Goal: Task Accomplishment & Management: Use online tool/utility

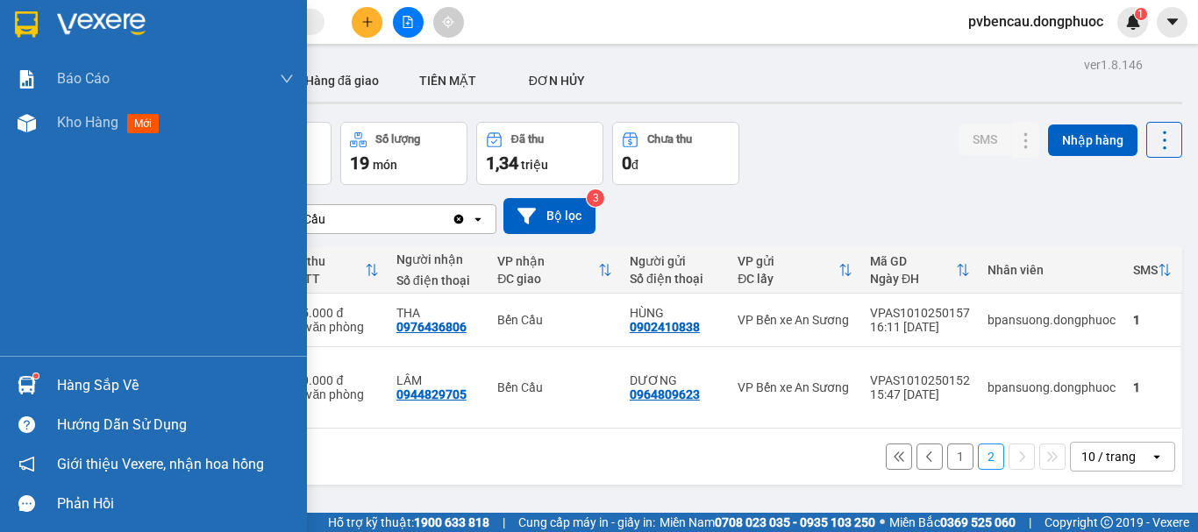
scroll to position [81, 0]
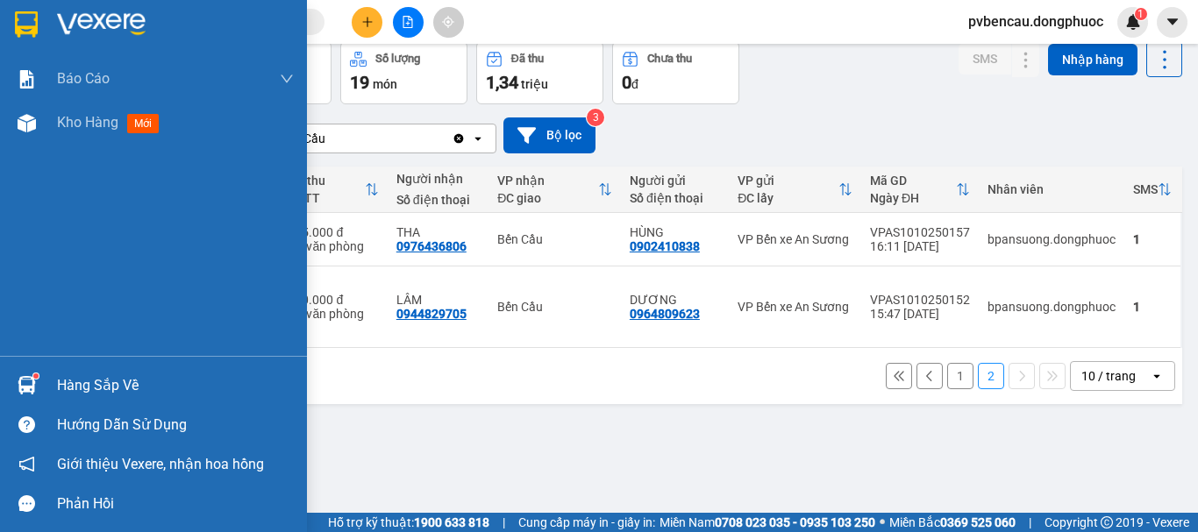
click at [66, 386] on div "Hàng sắp về" at bounding box center [175, 386] width 237 height 26
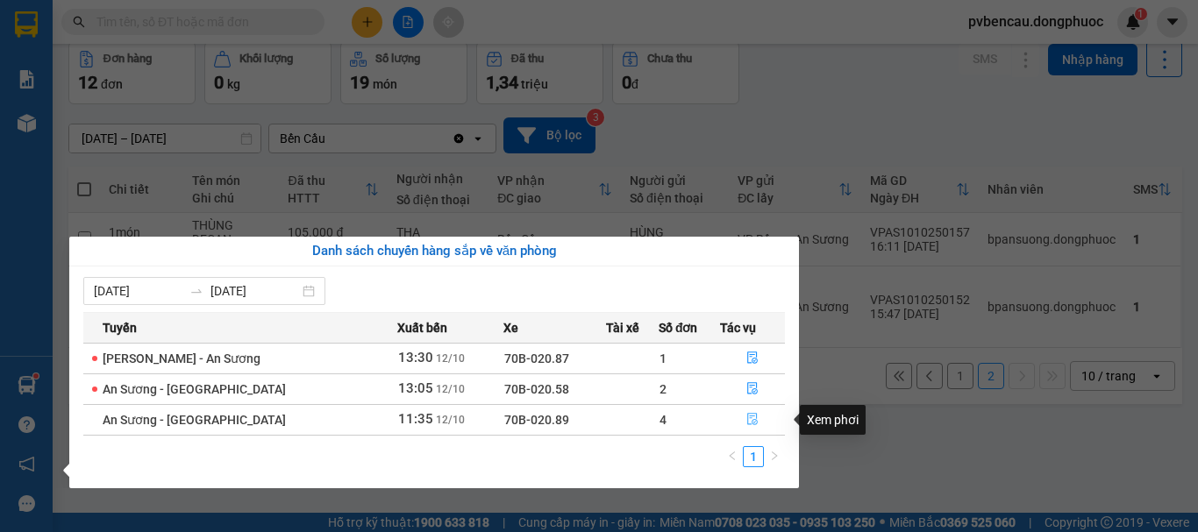
click at [746, 419] on icon "file-done" at bounding box center [752, 419] width 12 height 12
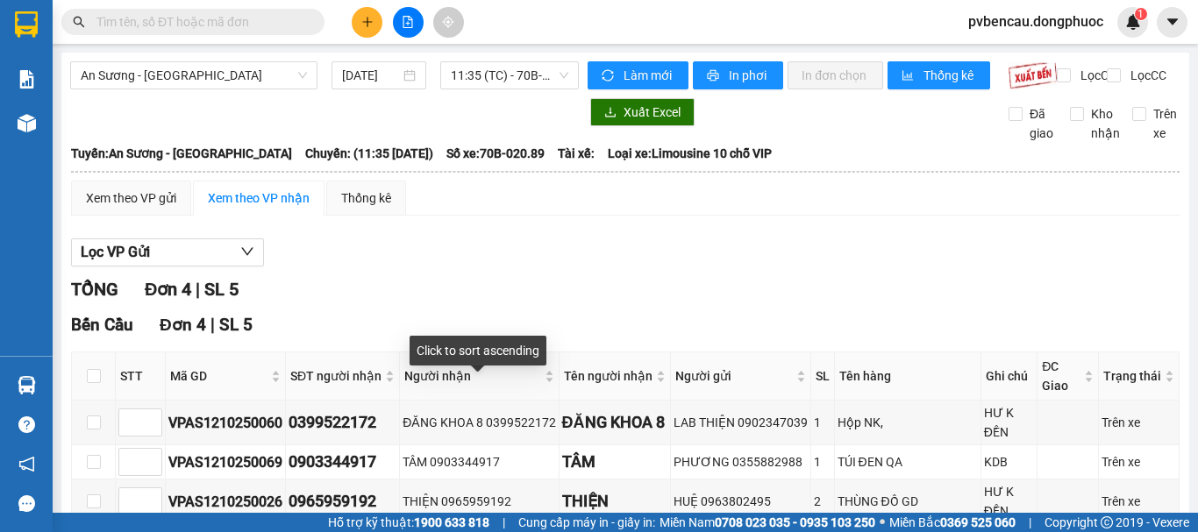
scroll to position [140, 0]
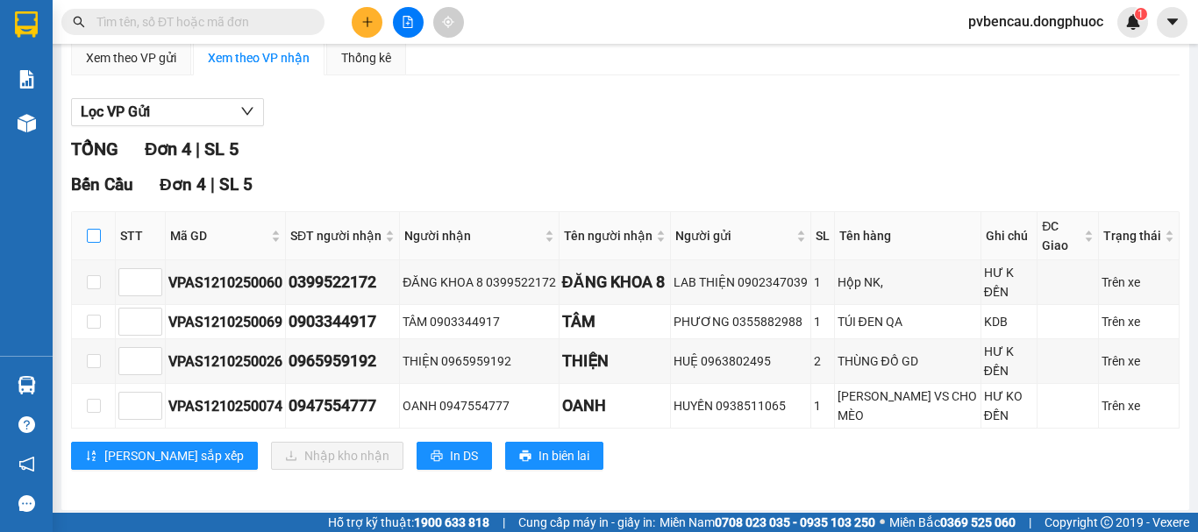
click at [93, 243] on input "checkbox" at bounding box center [94, 236] width 14 height 14
checkbox input "true"
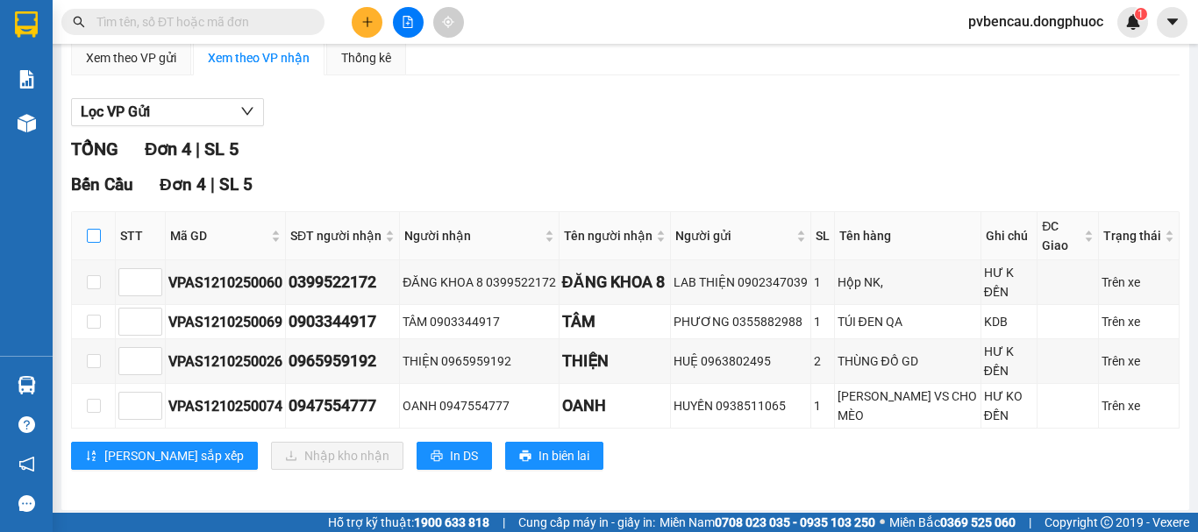
checkbox input "true"
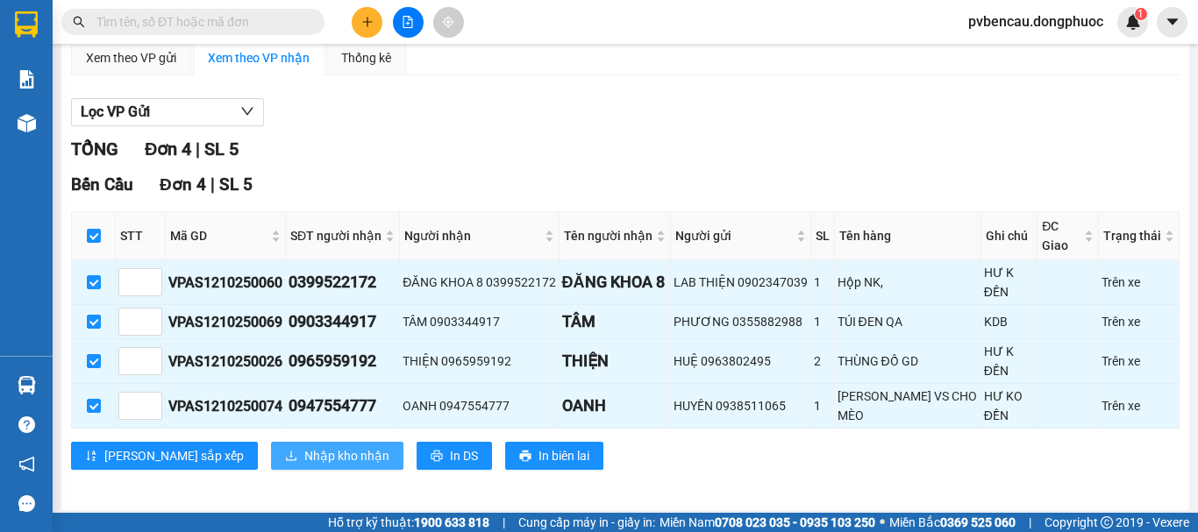
click at [304, 446] on span "Nhập kho nhận" at bounding box center [346, 455] width 85 height 19
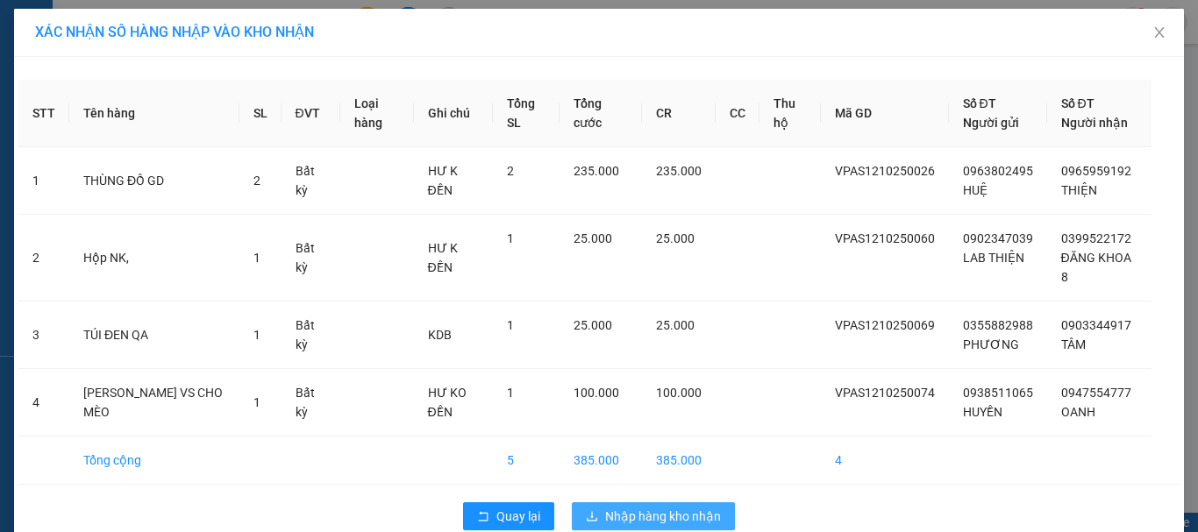
click at [642, 524] on span "Nhập hàng kho nhận" at bounding box center [663, 516] width 116 height 19
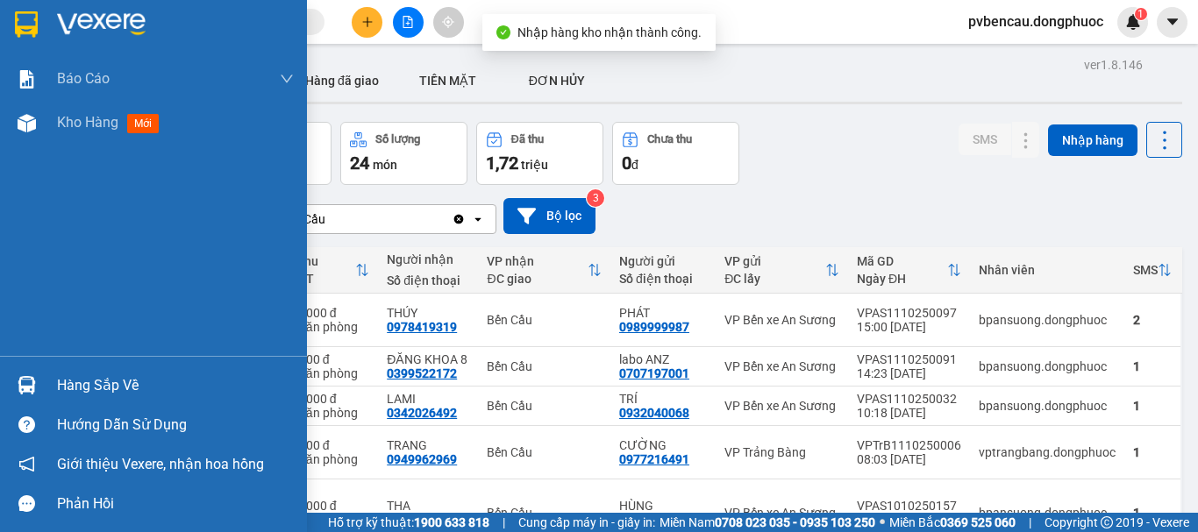
click at [44, 391] on div "Hàng sắp về" at bounding box center [153, 385] width 307 height 39
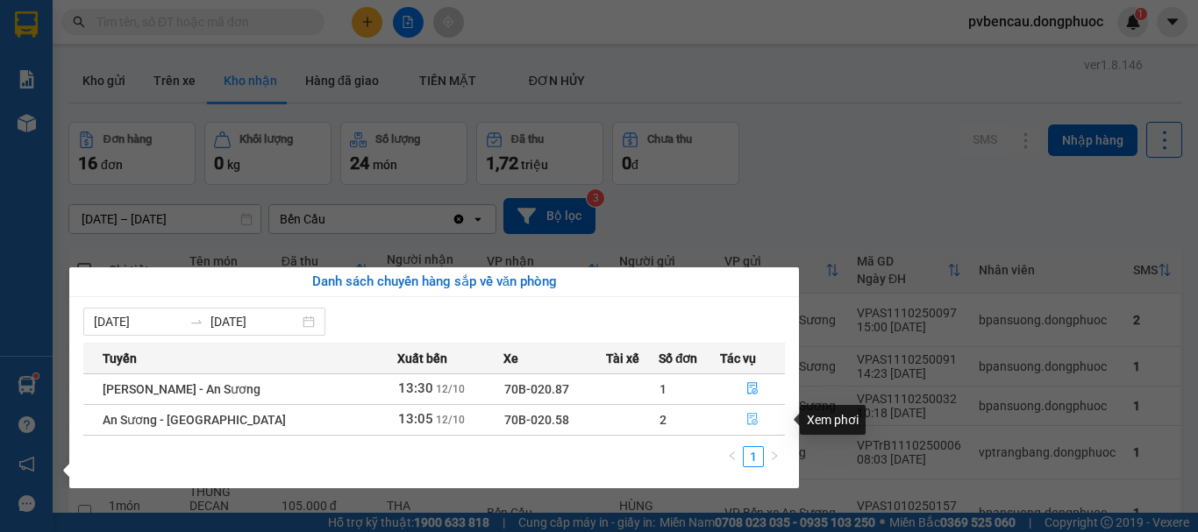
click at [746, 422] on icon "file-done" at bounding box center [752, 419] width 12 height 12
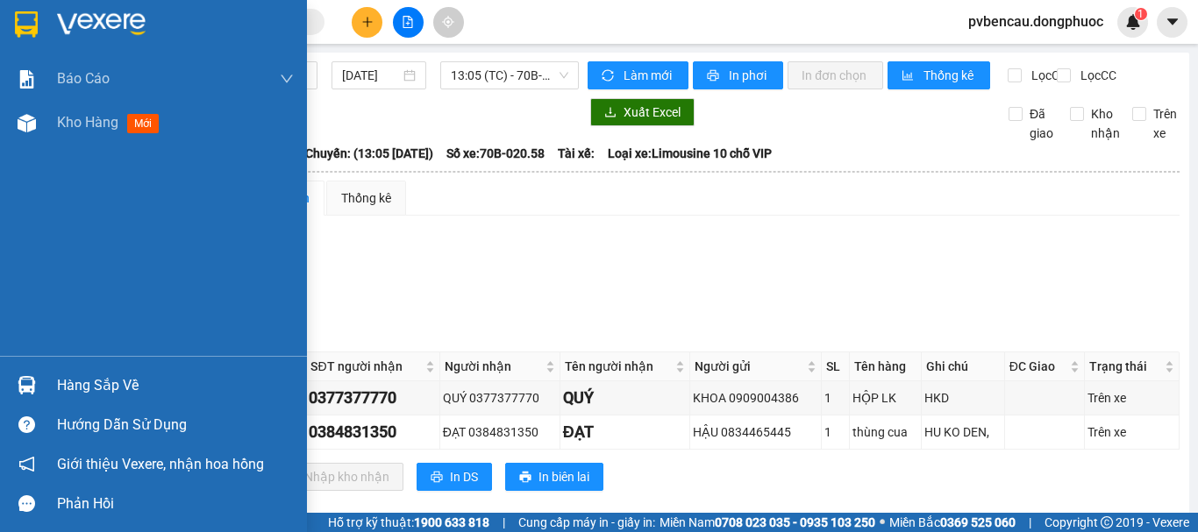
click at [32, 379] on img at bounding box center [27, 385] width 18 height 18
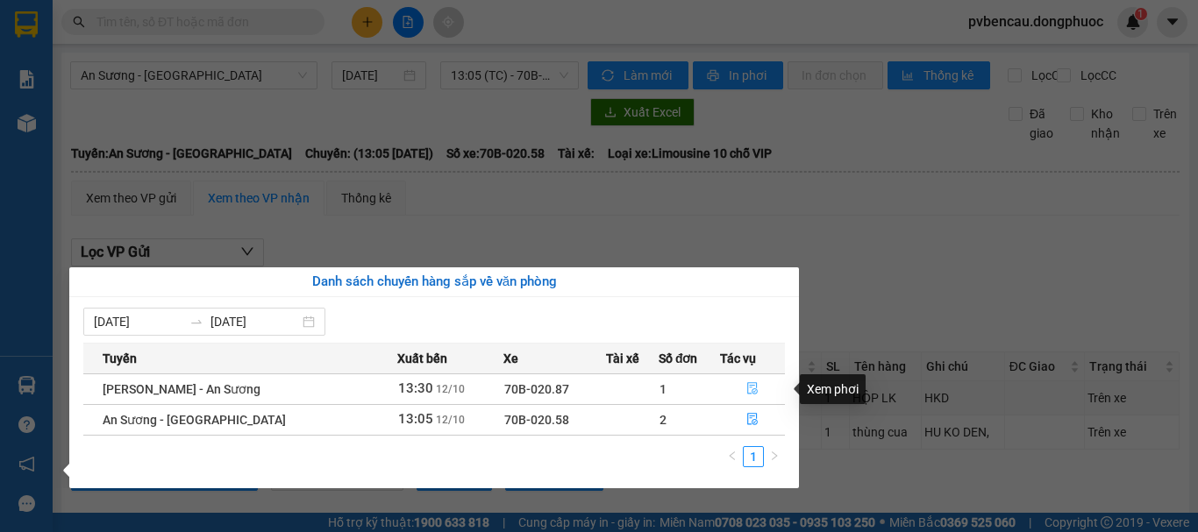
drag, startPoint x: 752, startPoint y: 384, endPoint x: 742, endPoint y: 391, distance: 11.9
click at [752, 385] on icon "file-done" at bounding box center [752, 388] width 12 height 12
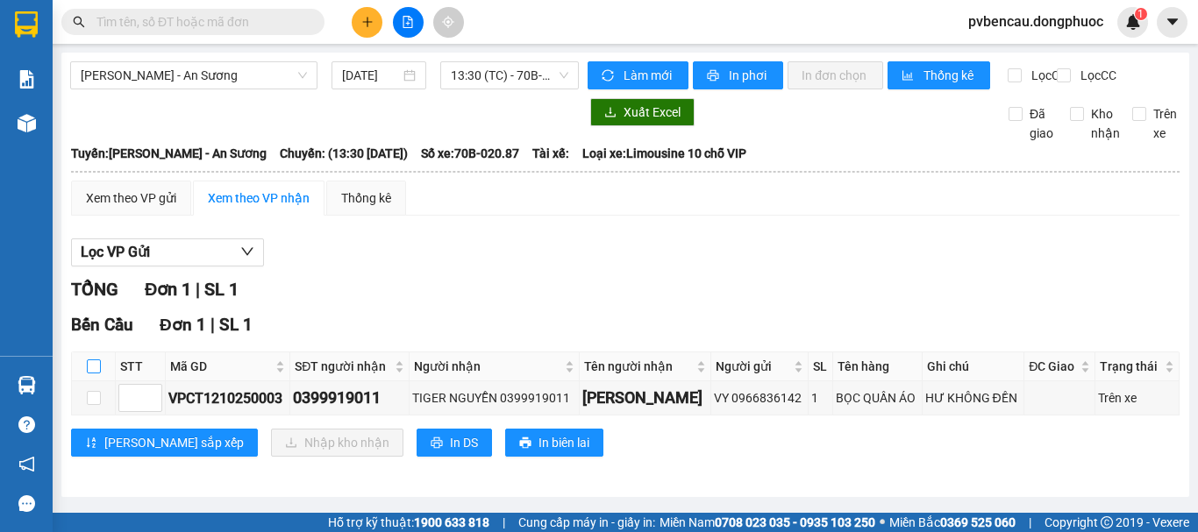
click at [99, 374] on input "checkbox" at bounding box center [94, 367] width 14 height 14
checkbox input "true"
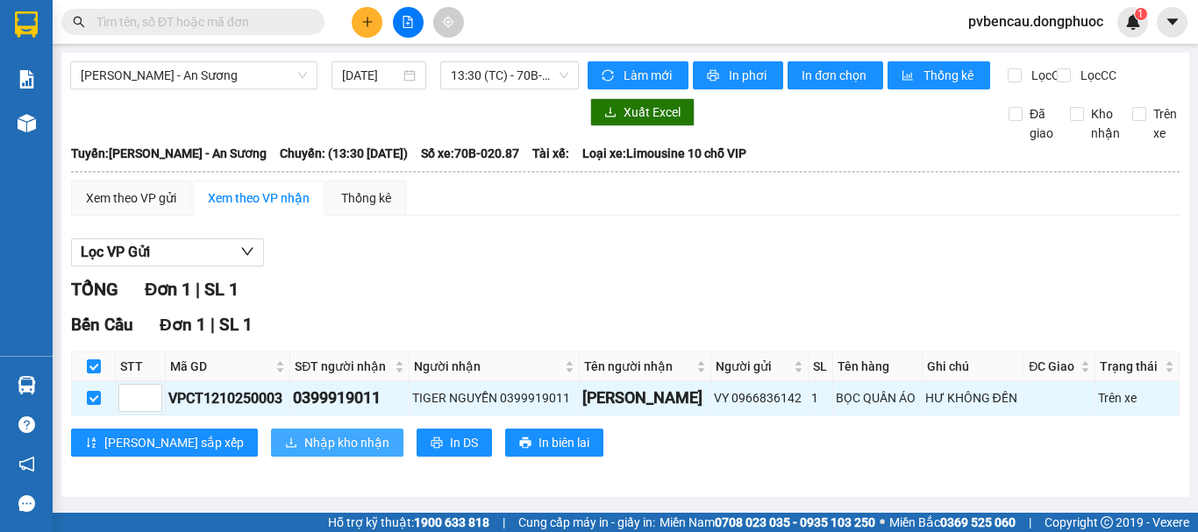
click at [304, 453] on span "Nhập kho nhận" at bounding box center [346, 442] width 85 height 19
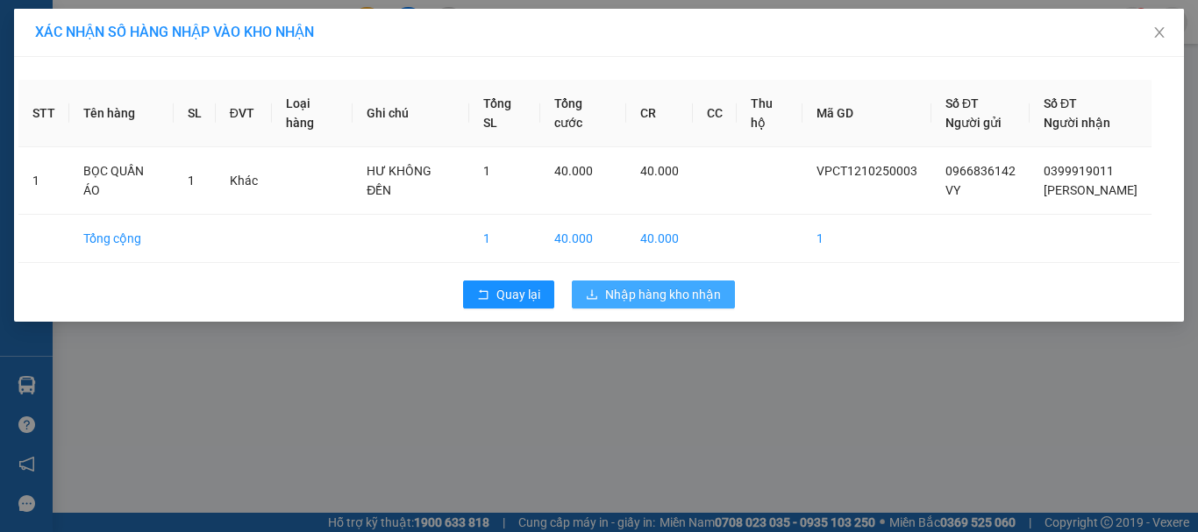
click at [642, 286] on span "Nhập hàng kho nhận" at bounding box center [663, 294] width 116 height 19
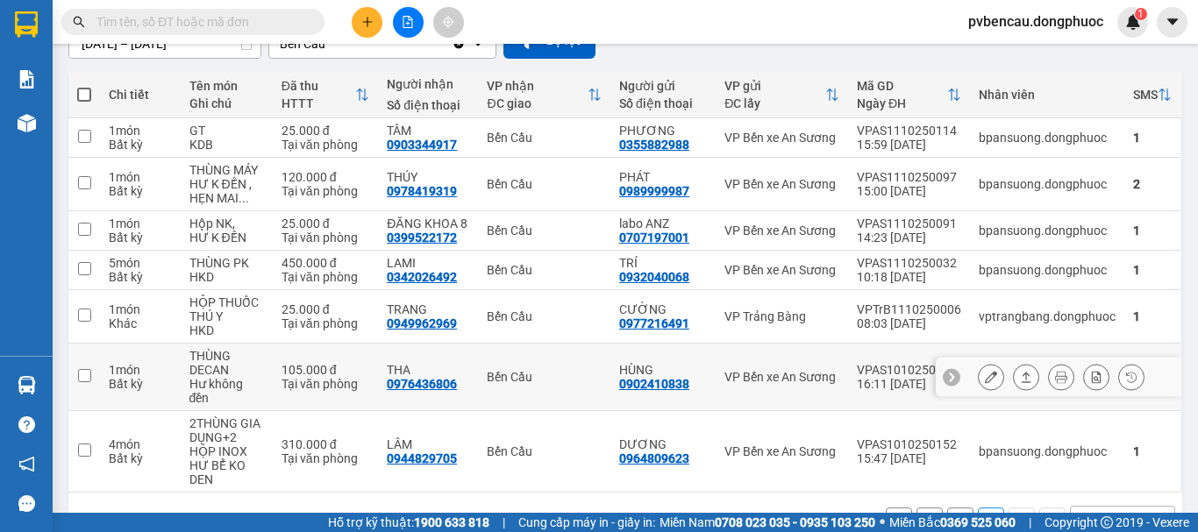
scroll to position [88, 0]
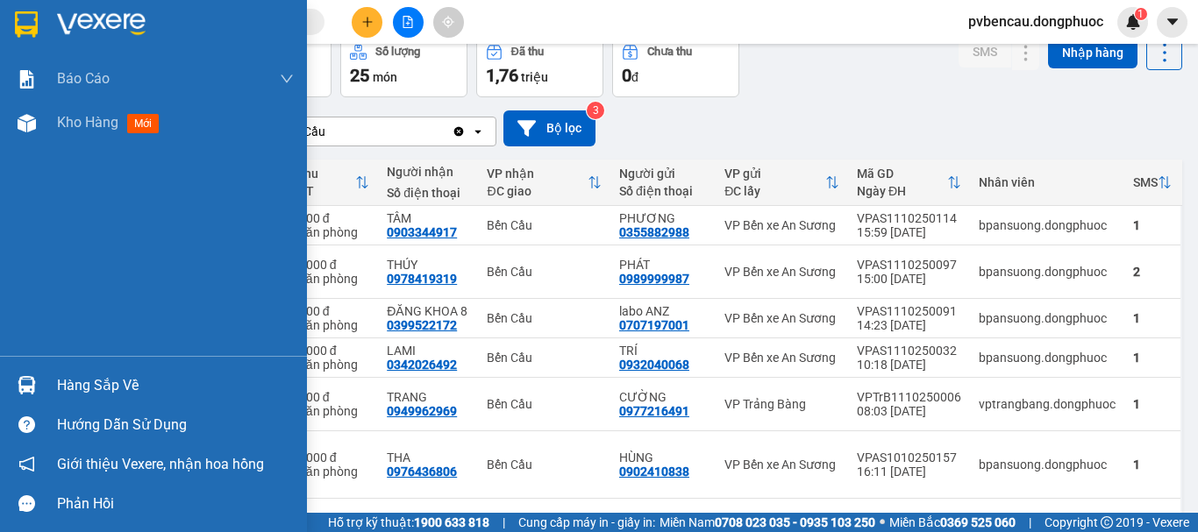
click at [42, 382] on div "Hàng sắp về" at bounding box center [153, 385] width 307 height 39
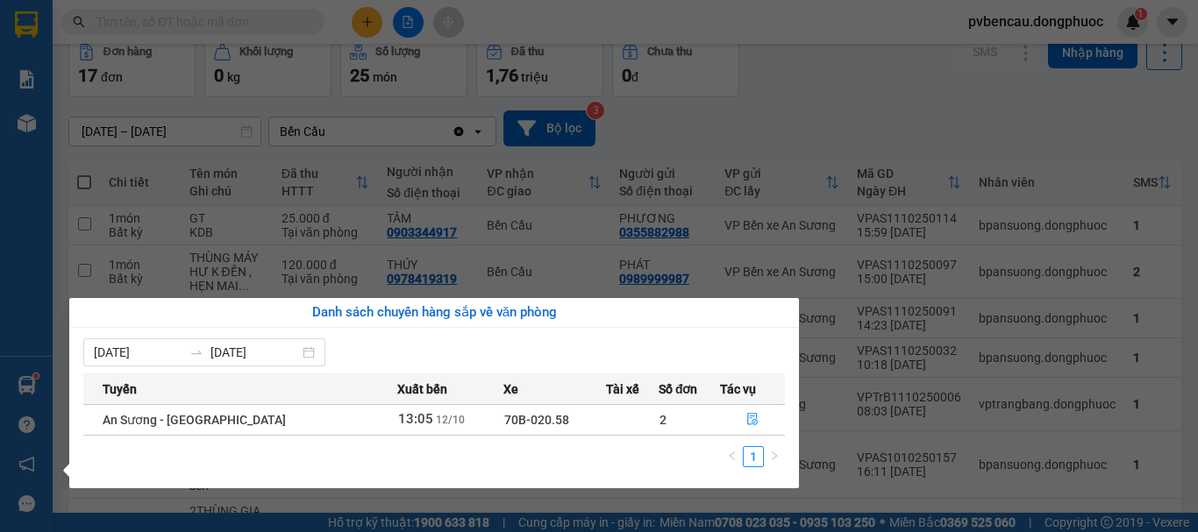
click at [798, 101] on section "Kết quả tìm kiếm ( 0 ) Bộ lọc No Data pvbencau.dongphuoc 1 Báo cáo Mẫu 1: Báo c…" at bounding box center [599, 266] width 1198 height 532
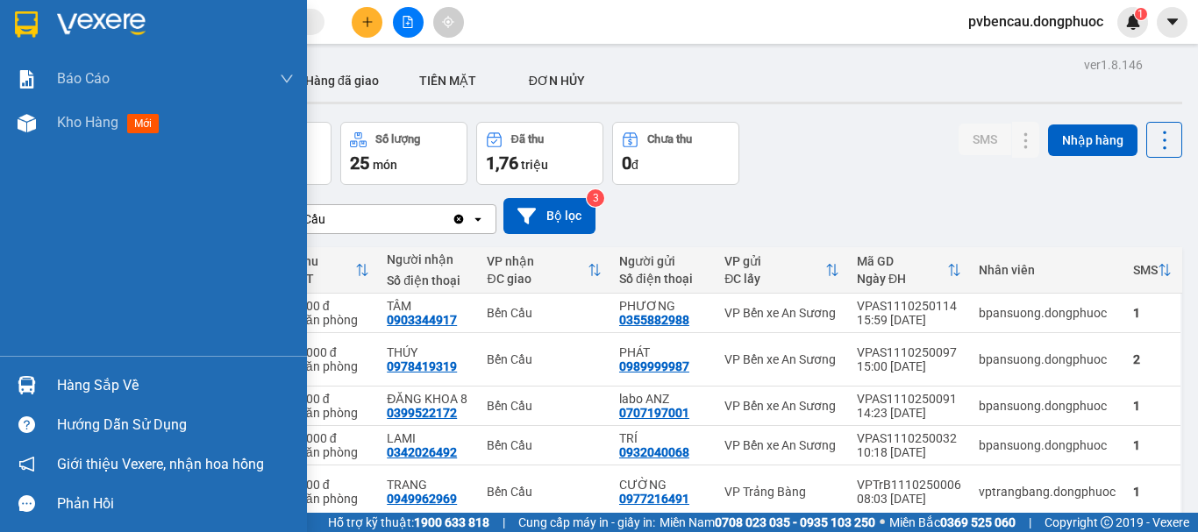
click at [31, 384] on img at bounding box center [27, 385] width 18 height 18
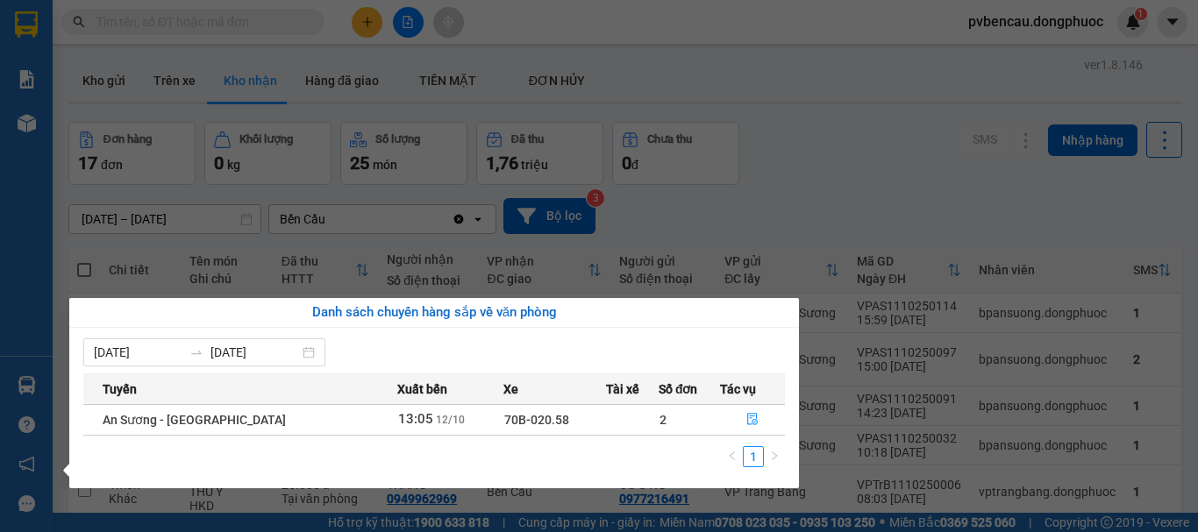
click at [919, 173] on section "Kết quả tìm kiếm ( 0 ) Bộ lọc No Data pvbencau.dongphuoc 1 Báo cáo Mẫu 1: Báo c…" at bounding box center [599, 266] width 1198 height 532
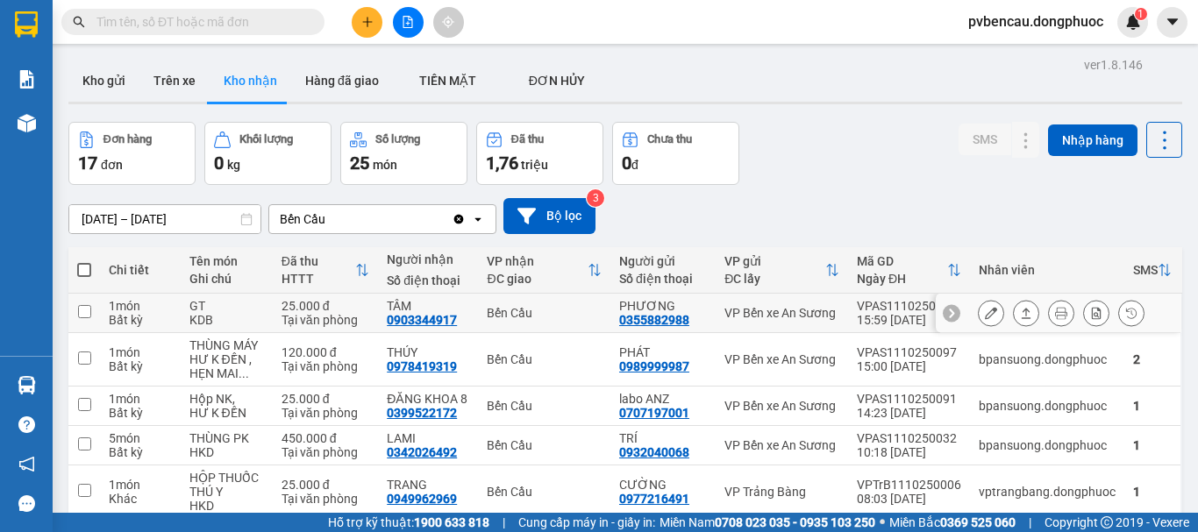
scroll to position [227, 0]
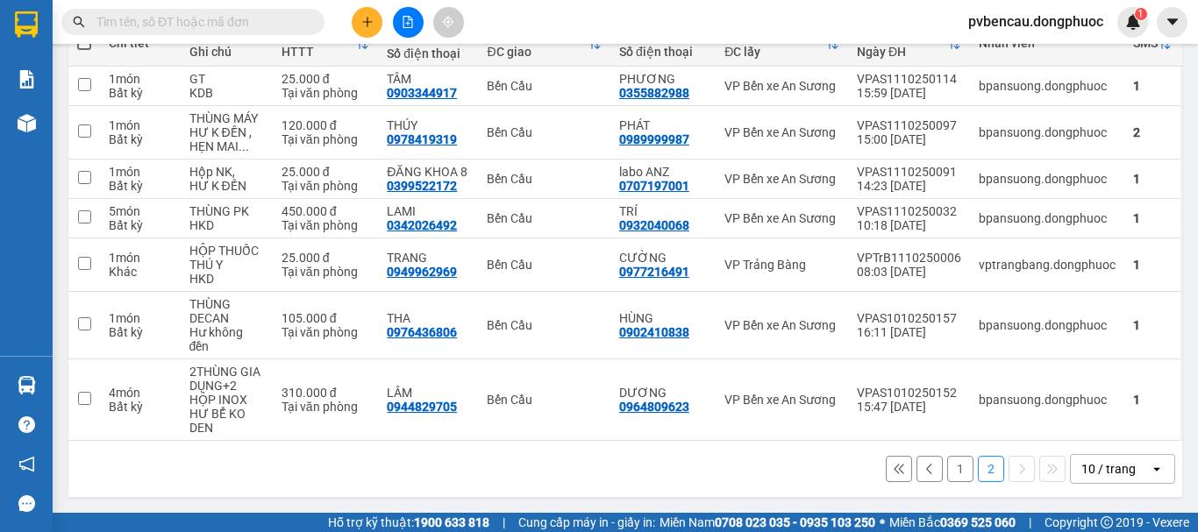
click at [951, 470] on button "1" at bounding box center [960, 469] width 26 height 26
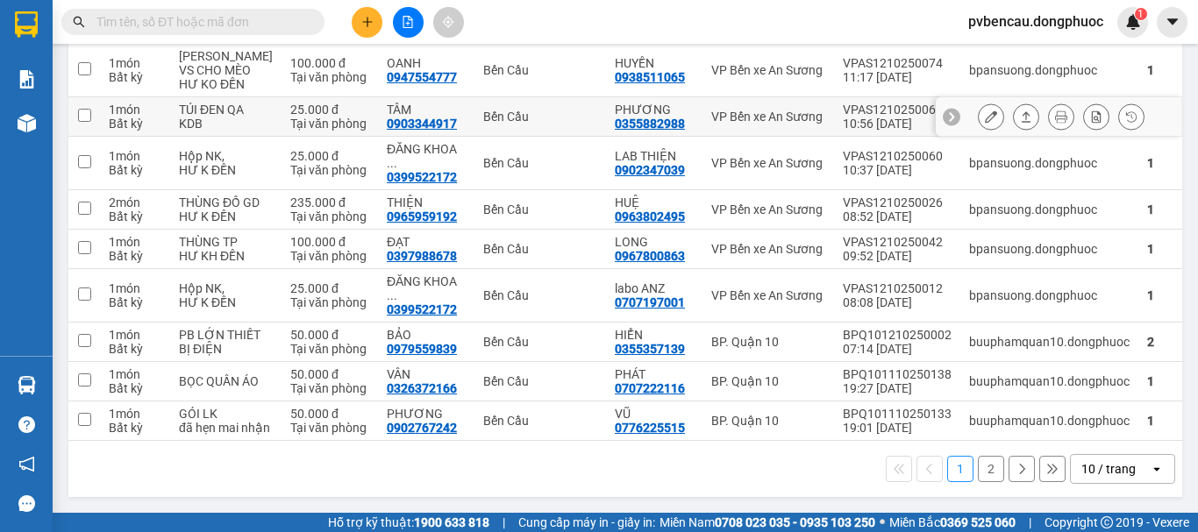
scroll to position [0, 0]
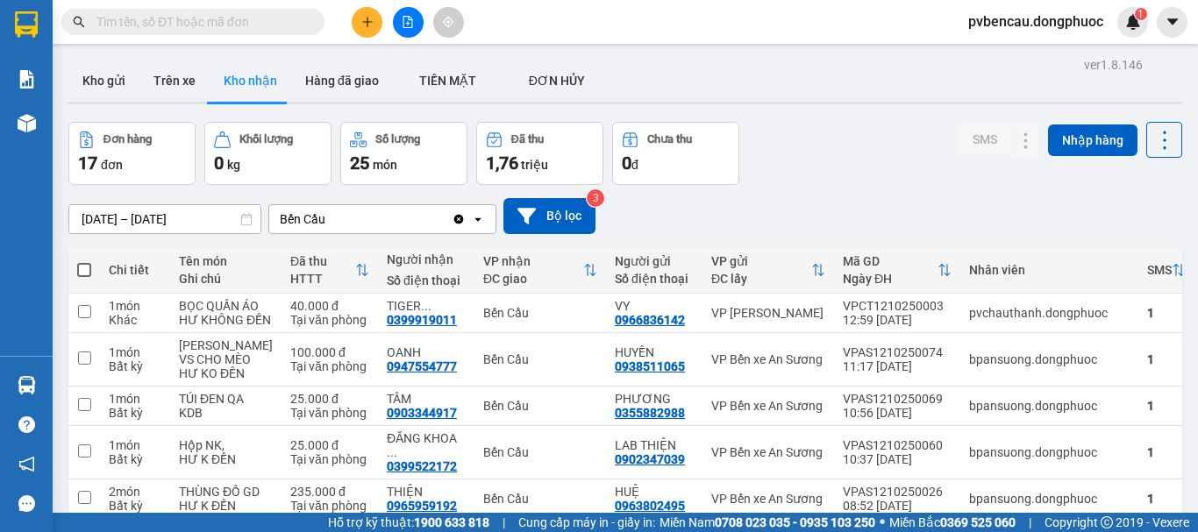
click at [325, 48] on main "ver 1.8.146 Kho gửi Trên xe Kho nhận Hàng đã giao TIỀN MẶT ĐƠN HỦY Đơn hàng 1…" at bounding box center [599, 256] width 1198 height 513
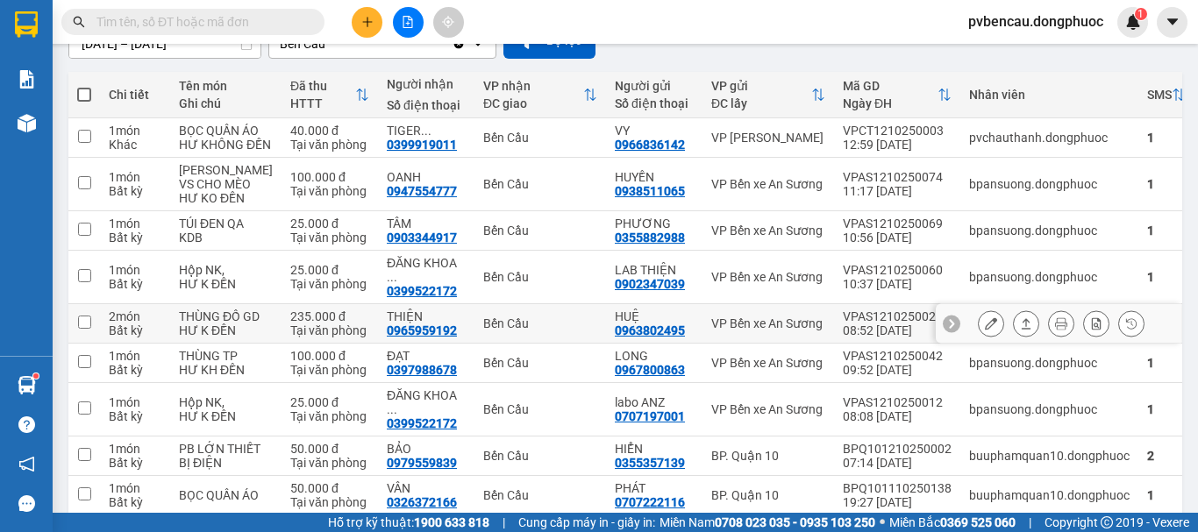
scroll to position [351, 0]
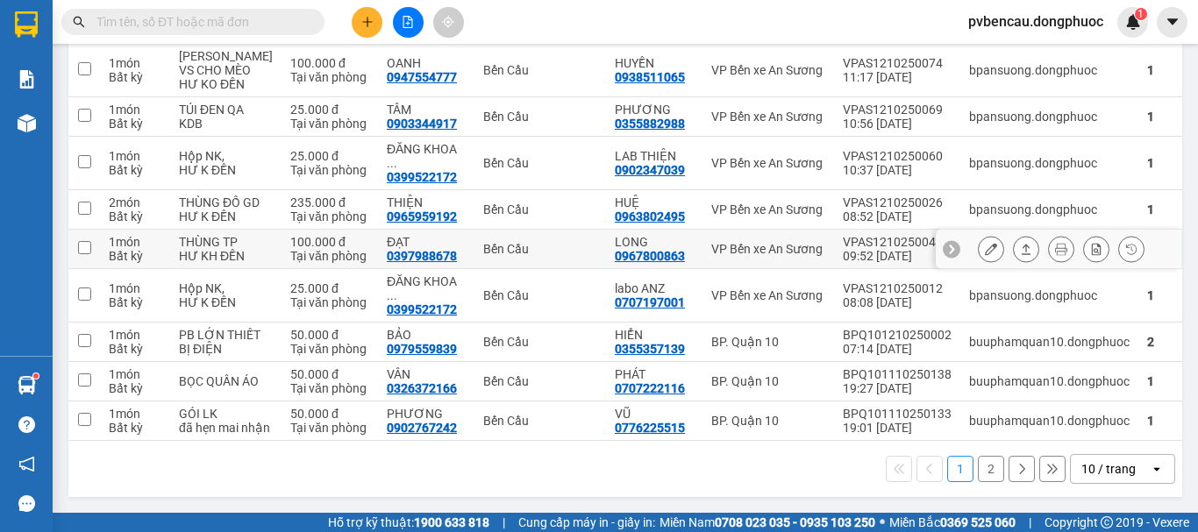
click at [290, 249] on div "Tại văn phòng" at bounding box center [329, 256] width 79 height 14
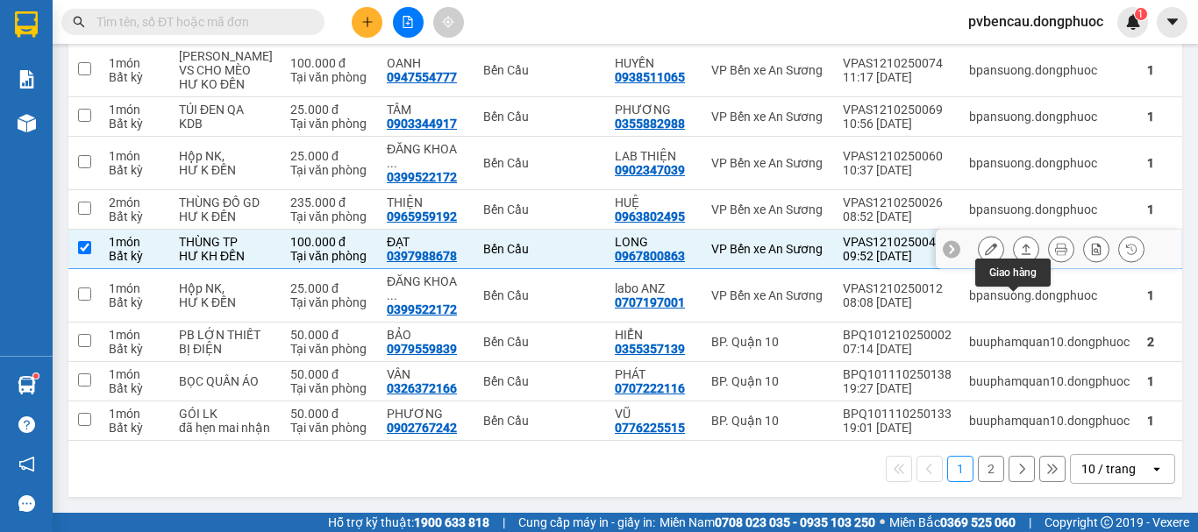
click at [1020, 245] on icon at bounding box center [1026, 249] width 12 height 12
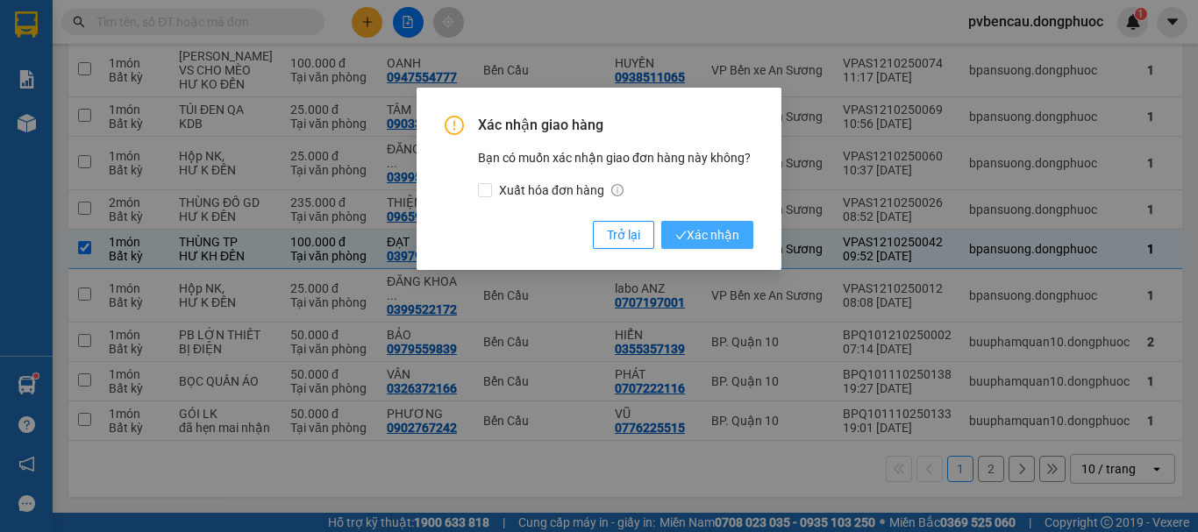
drag, startPoint x: 718, startPoint y: 234, endPoint x: 710, endPoint y: 239, distance: 9.5
click at [718, 233] on span "Xác nhận" at bounding box center [707, 234] width 64 height 19
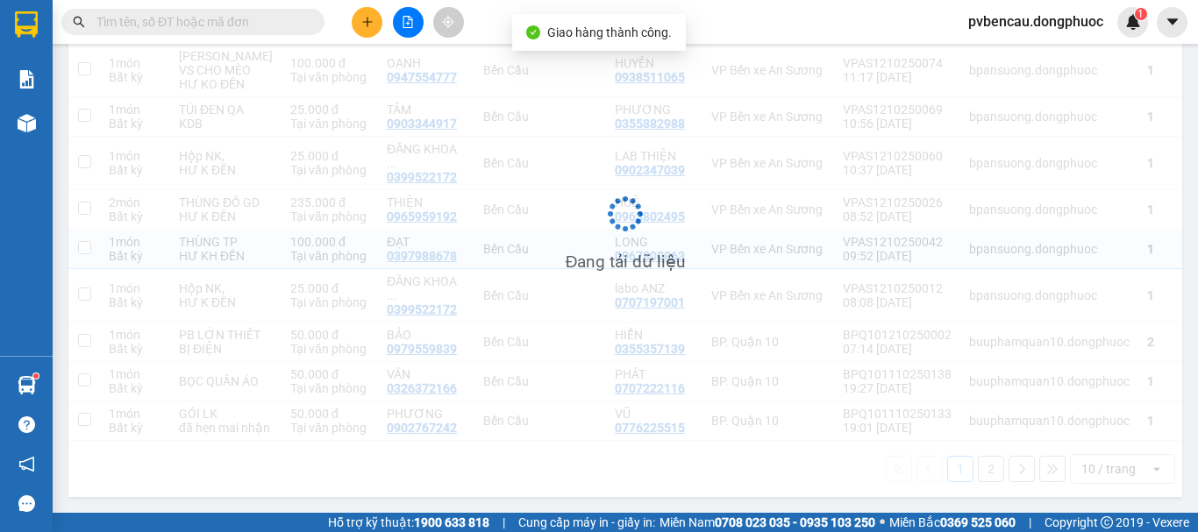
checkbox input "false"
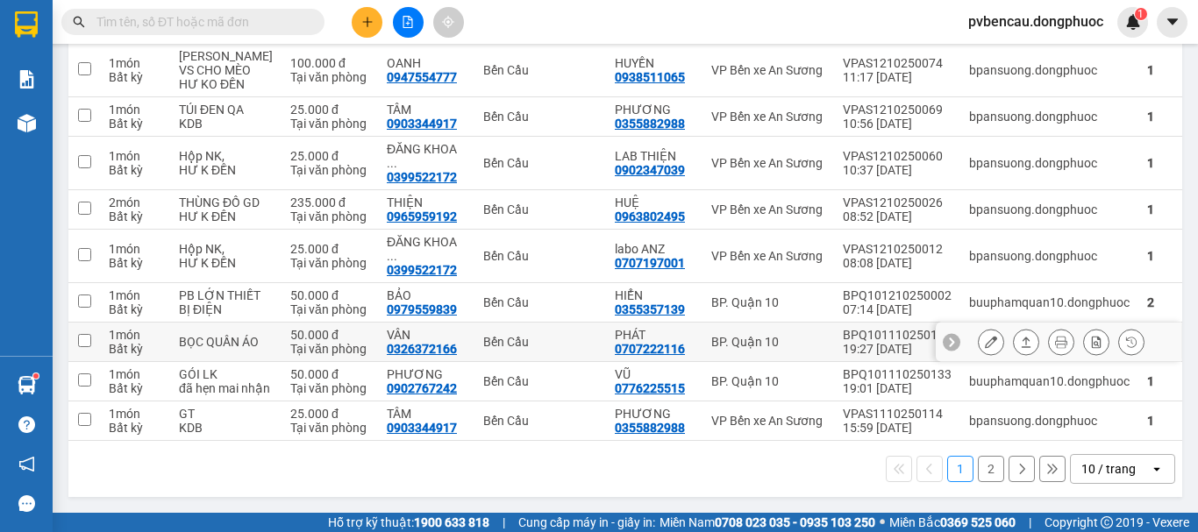
scroll to position [360, 0]
click at [978, 465] on button "2" at bounding box center [991, 469] width 26 height 26
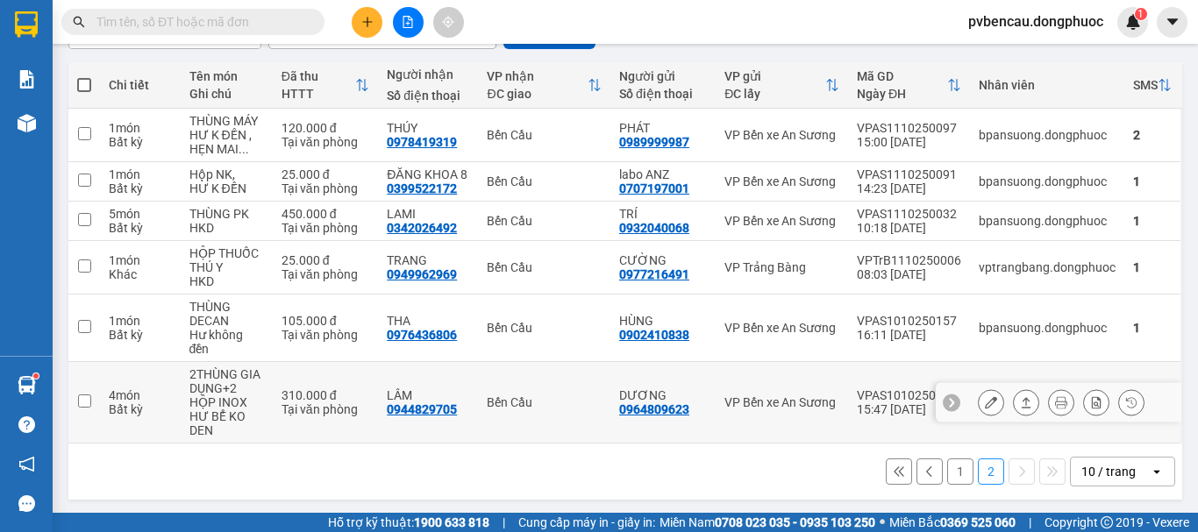
scroll to position [188, 0]
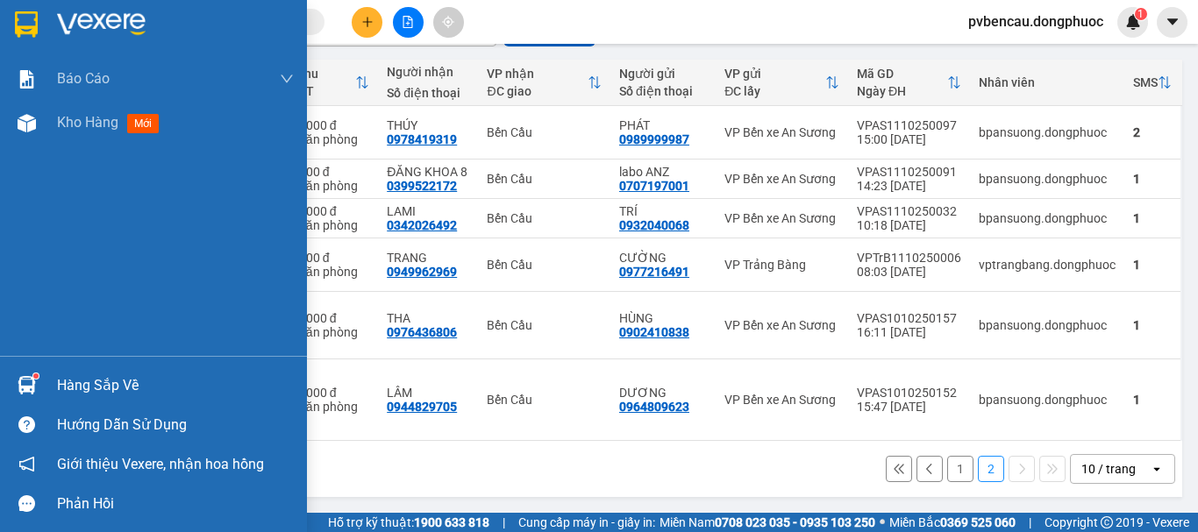
click at [27, 382] on img at bounding box center [27, 385] width 18 height 18
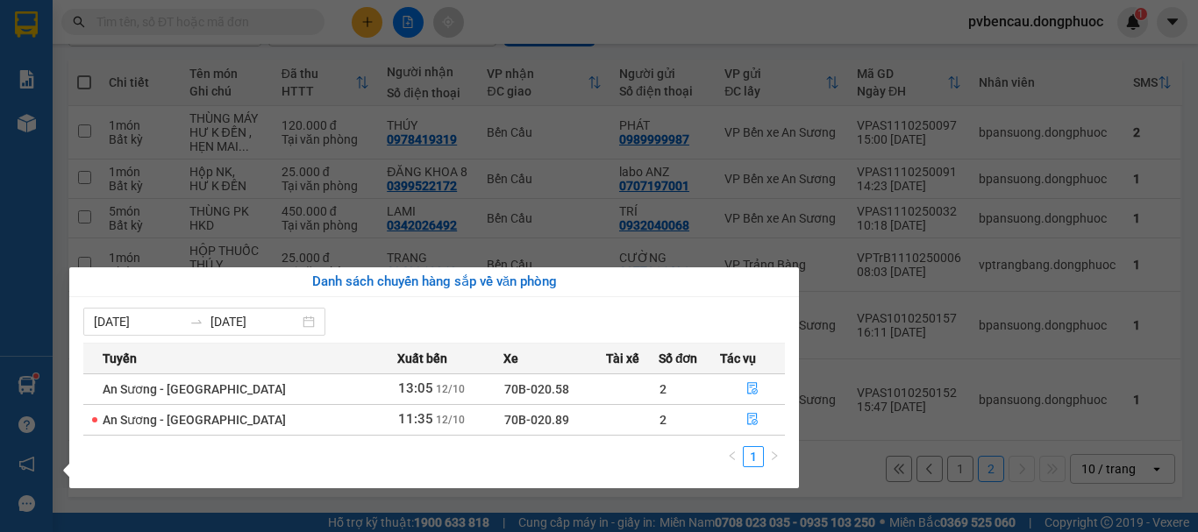
drag, startPoint x: 881, startPoint y: 446, endPoint x: 896, endPoint y: 446, distance: 15.8
click at [888, 446] on section "Kết quả tìm kiếm ( 0 ) Bộ lọc No Data pvbencau.dongphuoc 1 Báo cáo Mẫu 1: Báo c…" at bounding box center [599, 266] width 1198 height 532
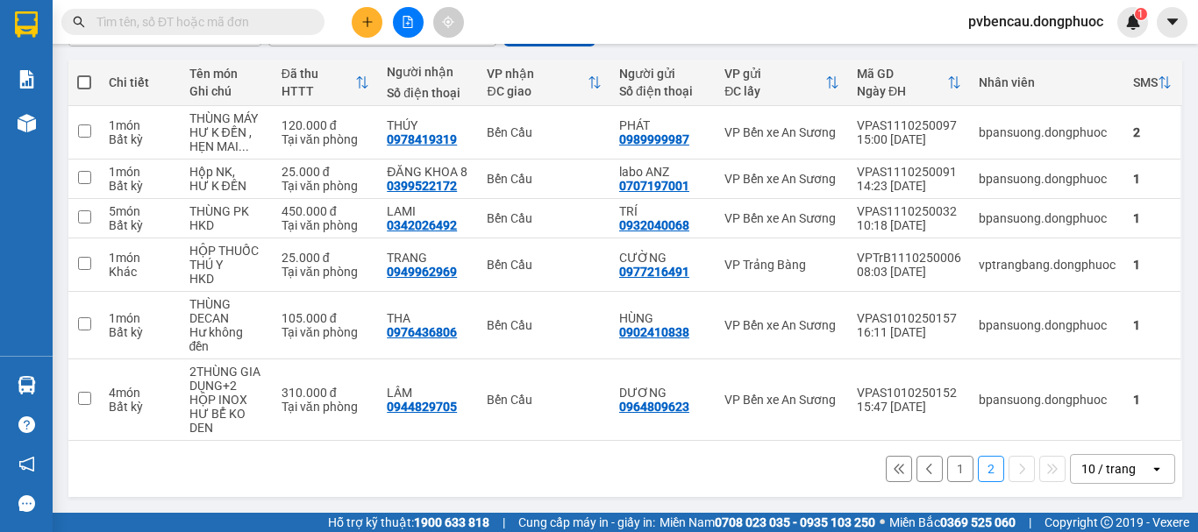
click at [947, 478] on button "1" at bounding box center [960, 469] width 26 height 26
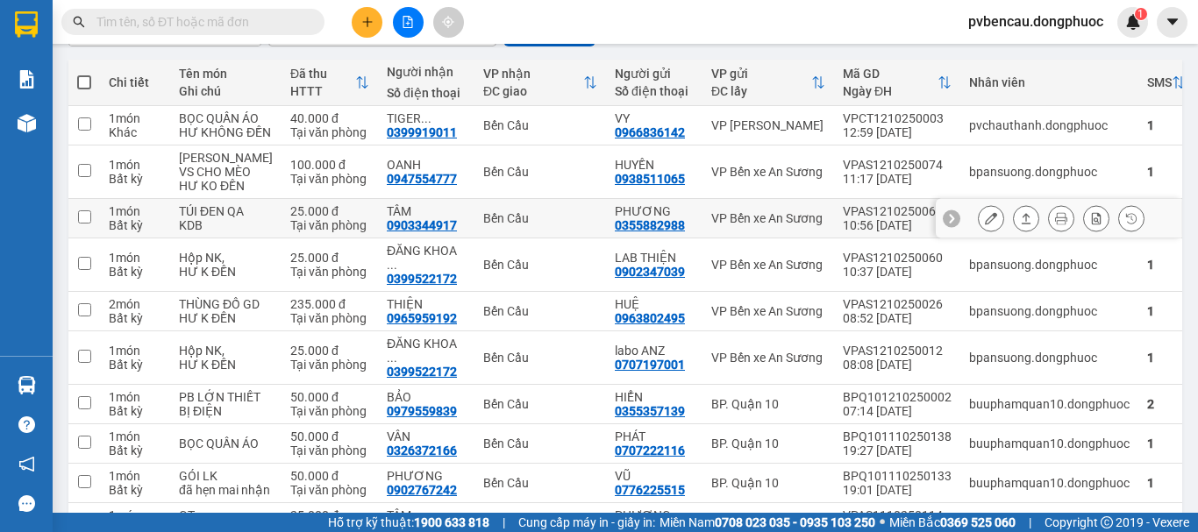
click at [290, 232] on div "Tại văn phòng" at bounding box center [329, 225] width 79 height 14
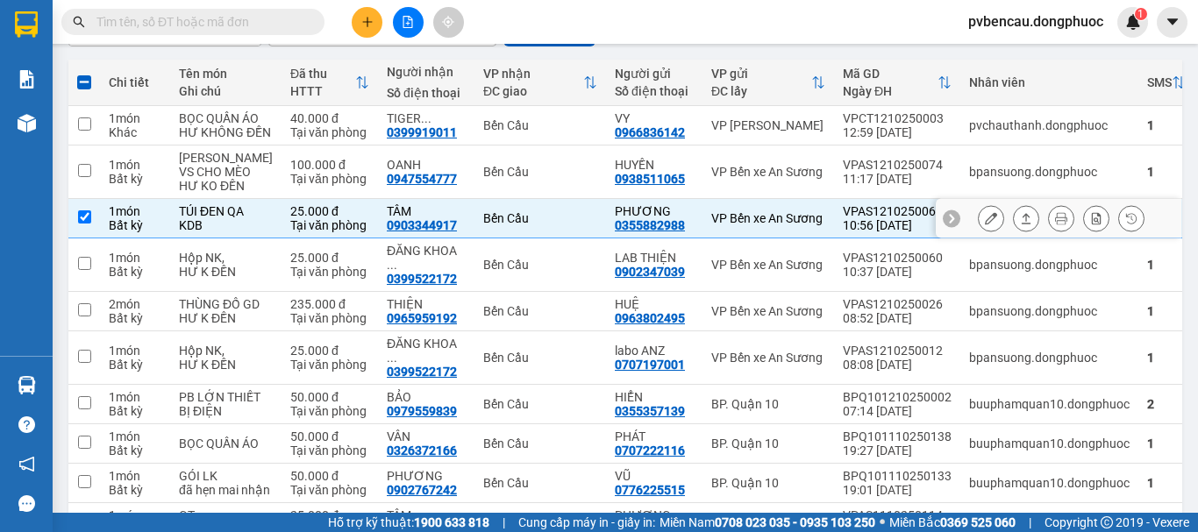
click at [290, 232] on div "Tại văn phòng" at bounding box center [329, 225] width 79 height 14
checkbox input "false"
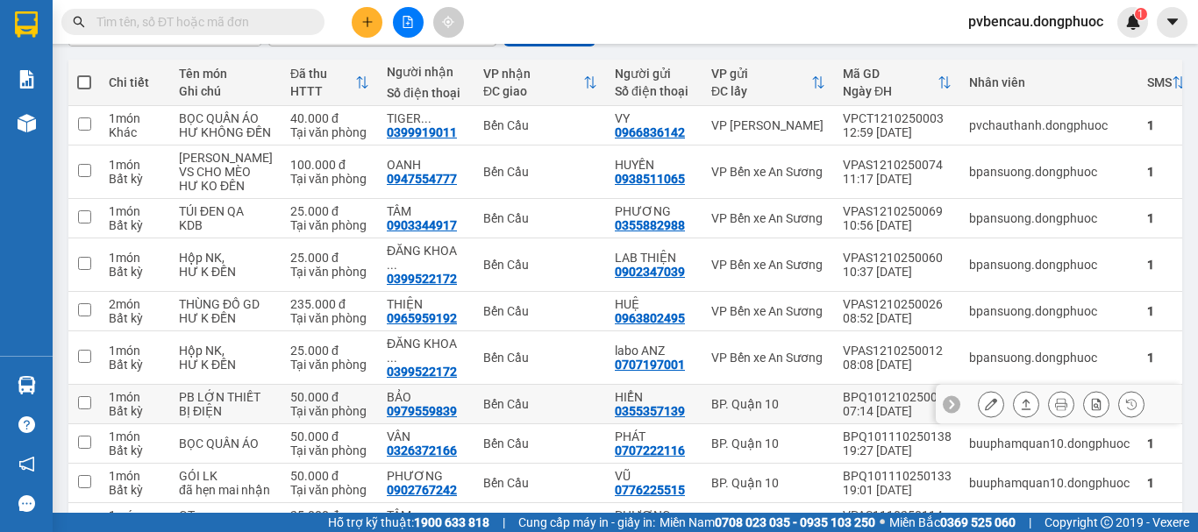
scroll to position [360, 0]
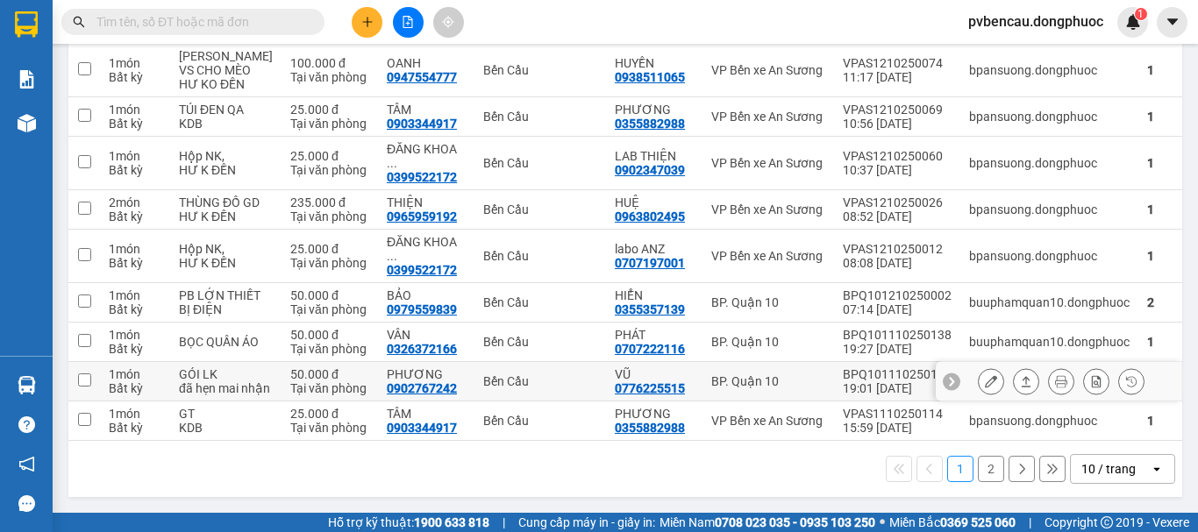
click at [197, 382] on div "đã hẹn mai nhận" at bounding box center [226, 389] width 94 height 14
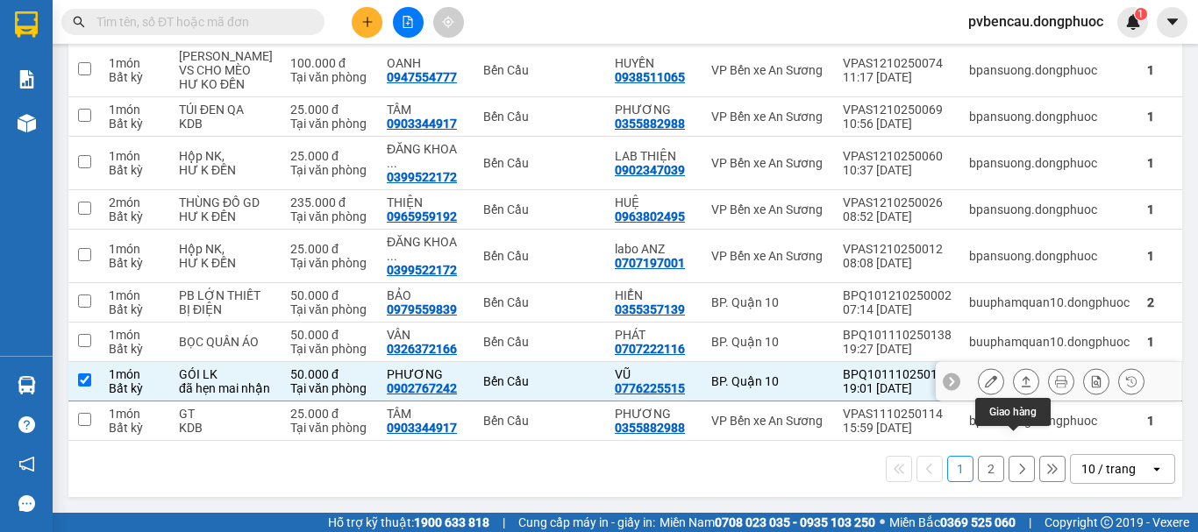
click at [1020, 375] on icon at bounding box center [1026, 381] width 12 height 12
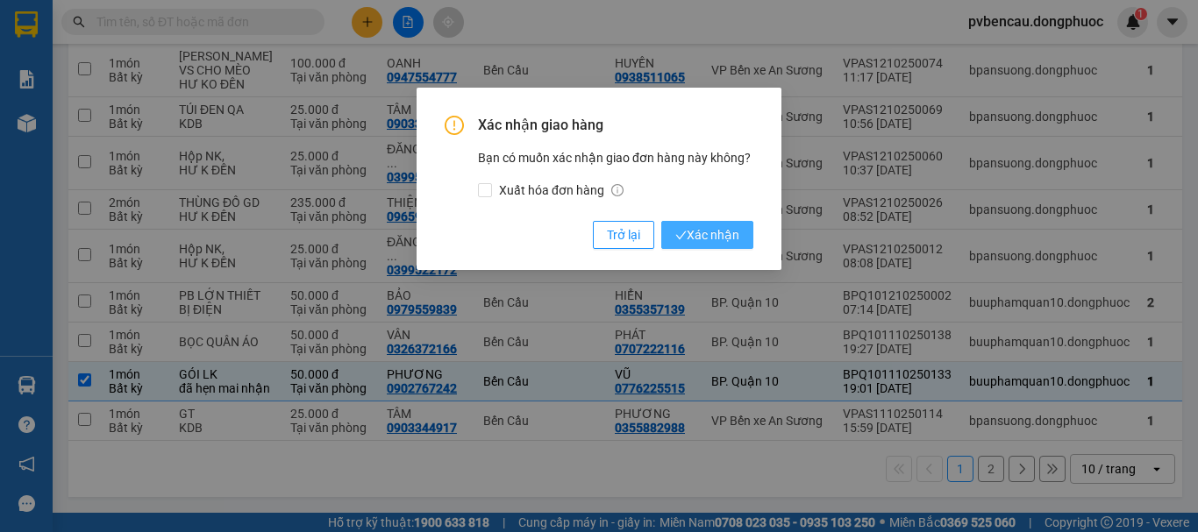
click at [717, 236] on span "Xác nhận" at bounding box center [707, 234] width 64 height 19
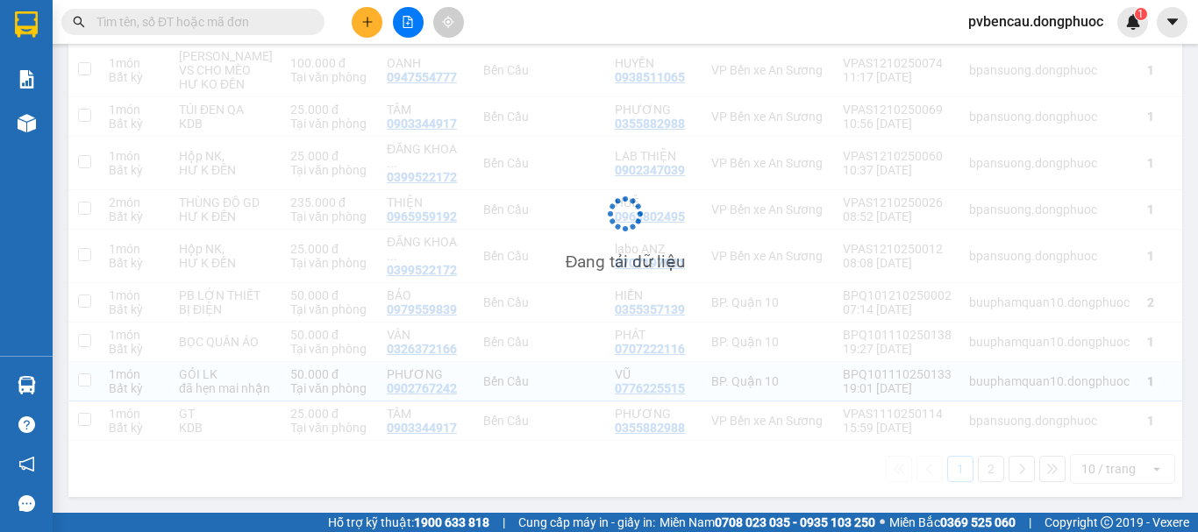
checkbox input "false"
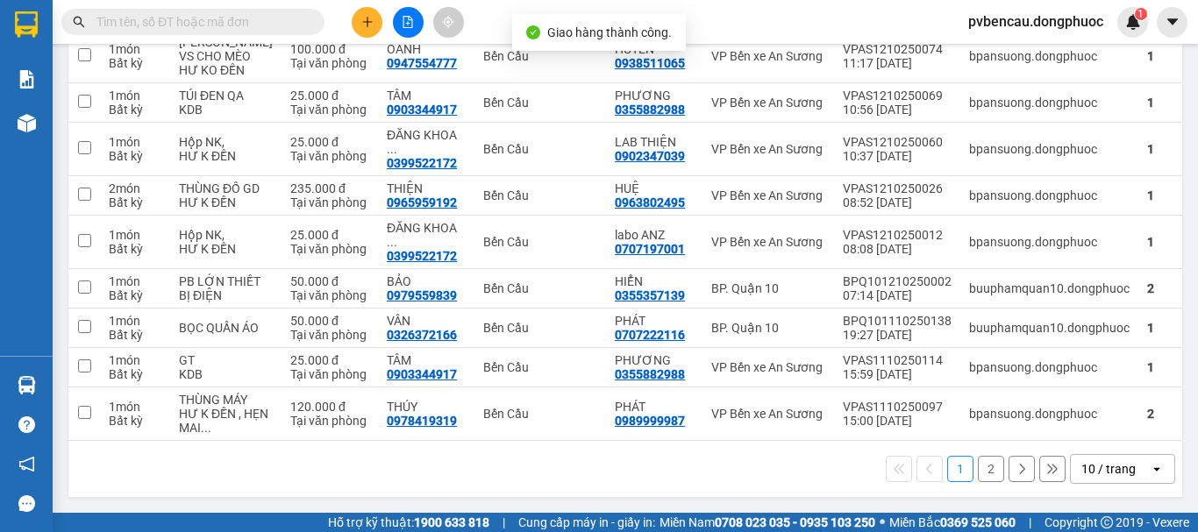
click at [982, 482] on button "2" at bounding box center [991, 469] width 26 height 26
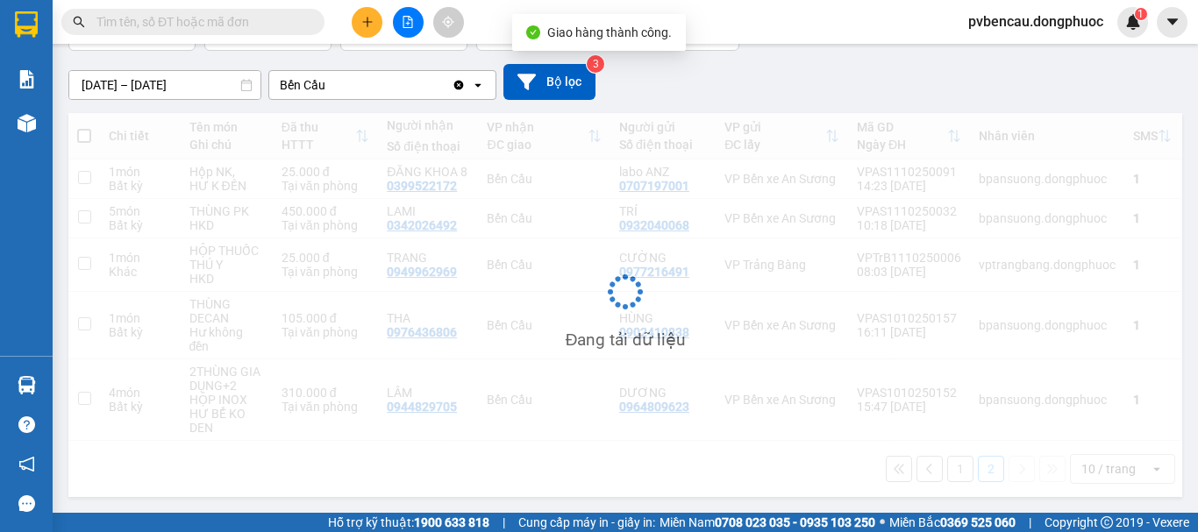
scroll to position [134, 0]
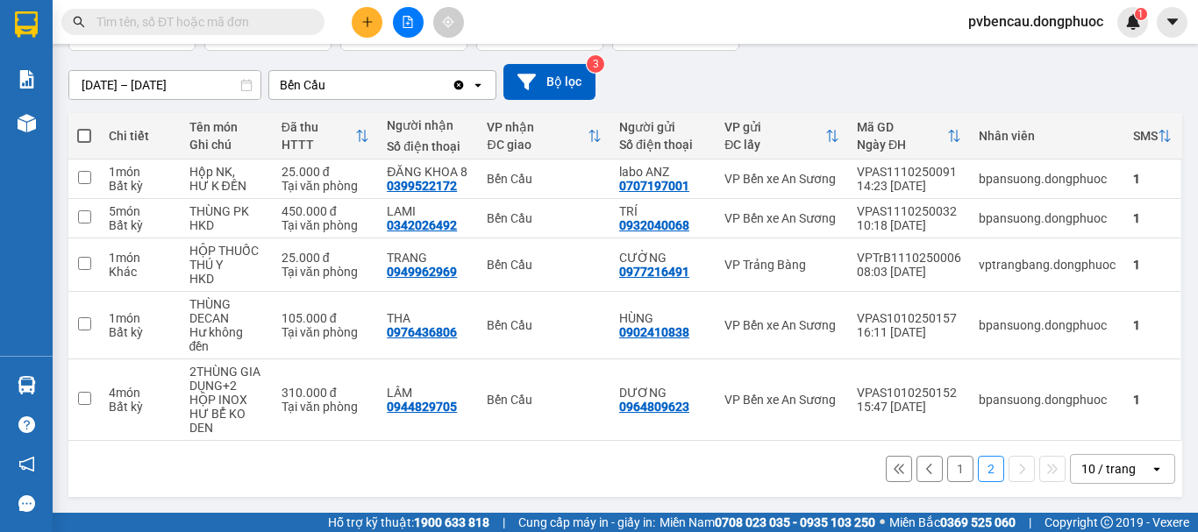
click at [953, 469] on button "1" at bounding box center [960, 469] width 26 height 26
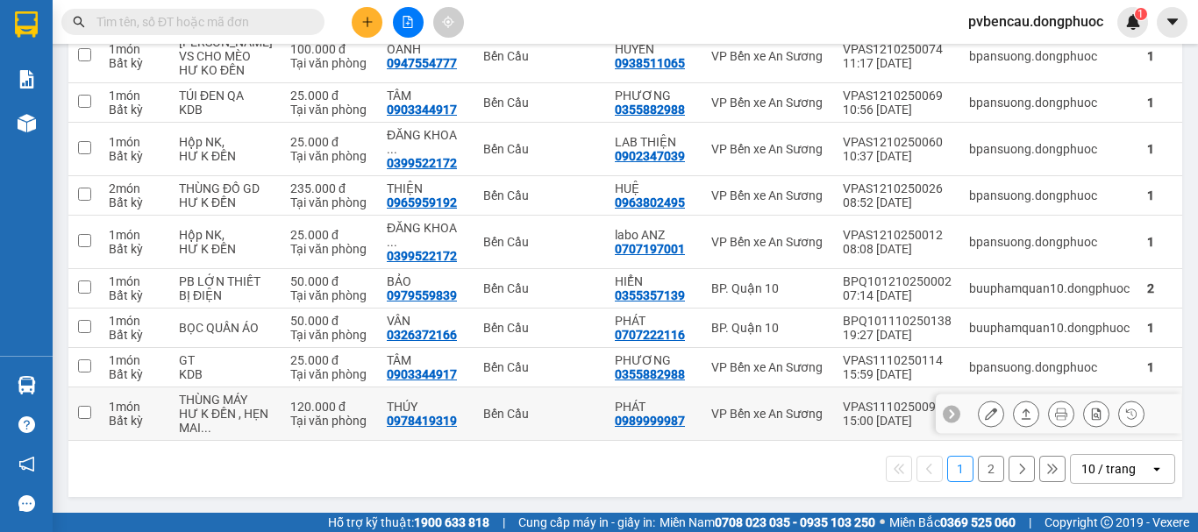
scroll to position [286, 0]
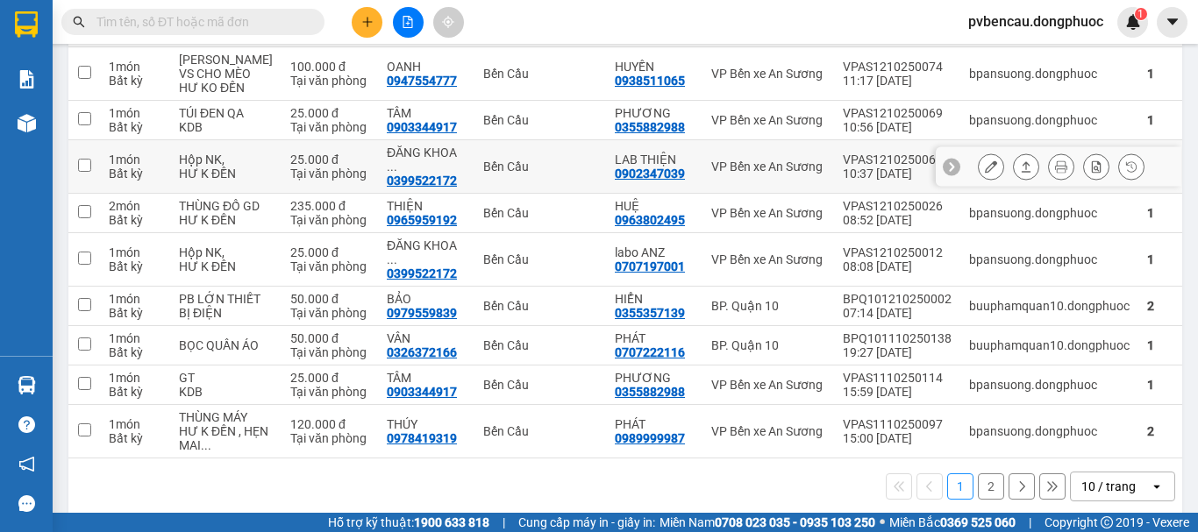
click at [483, 174] on div "Bến Cầu" at bounding box center [540, 167] width 114 height 14
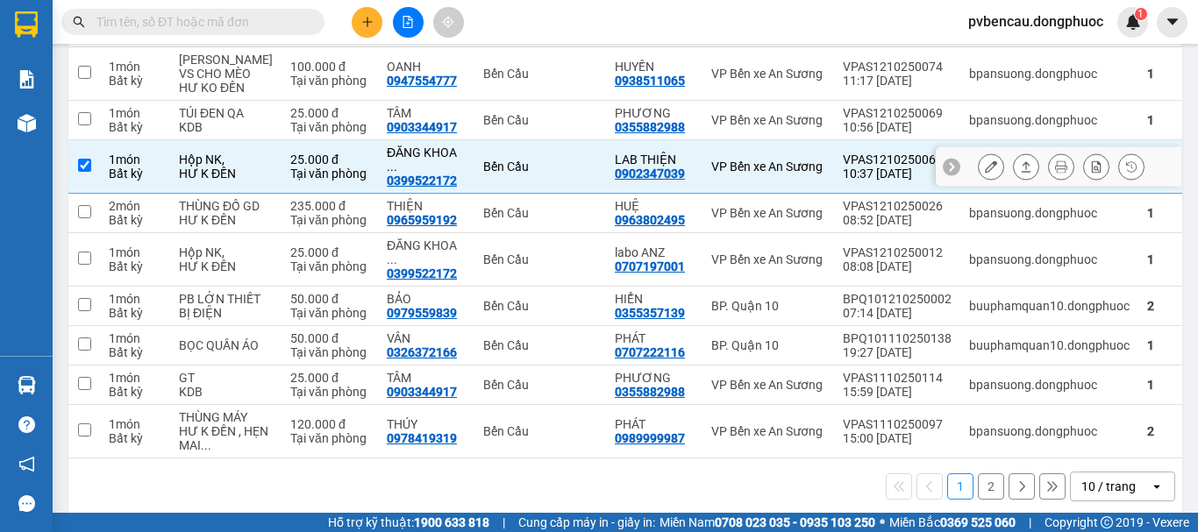
click at [1020, 173] on icon at bounding box center [1026, 167] width 12 height 12
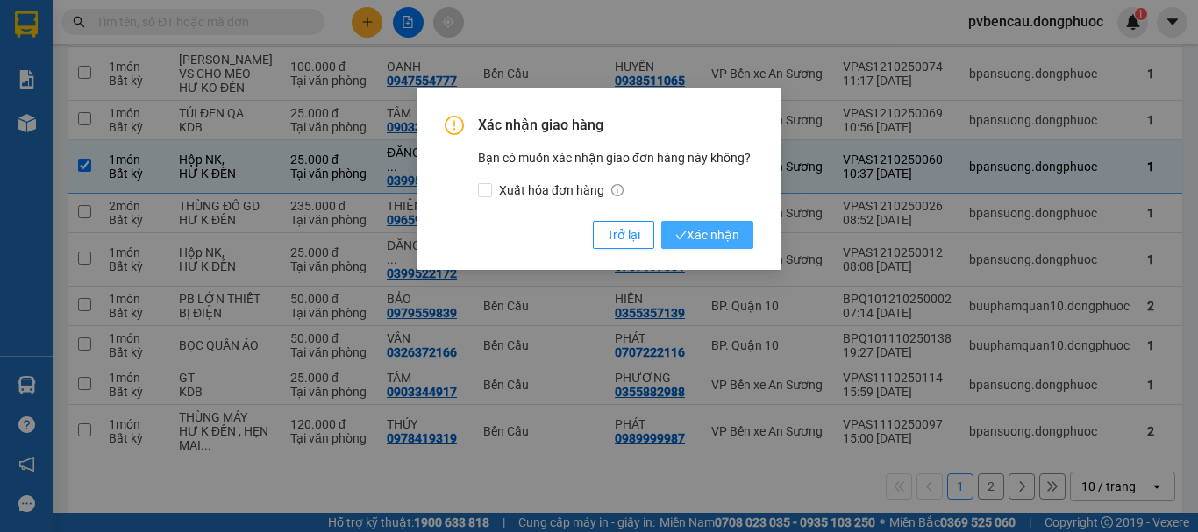
click at [717, 230] on span "Xác nhận" at bounding box center [707, 234] width 64 height 19
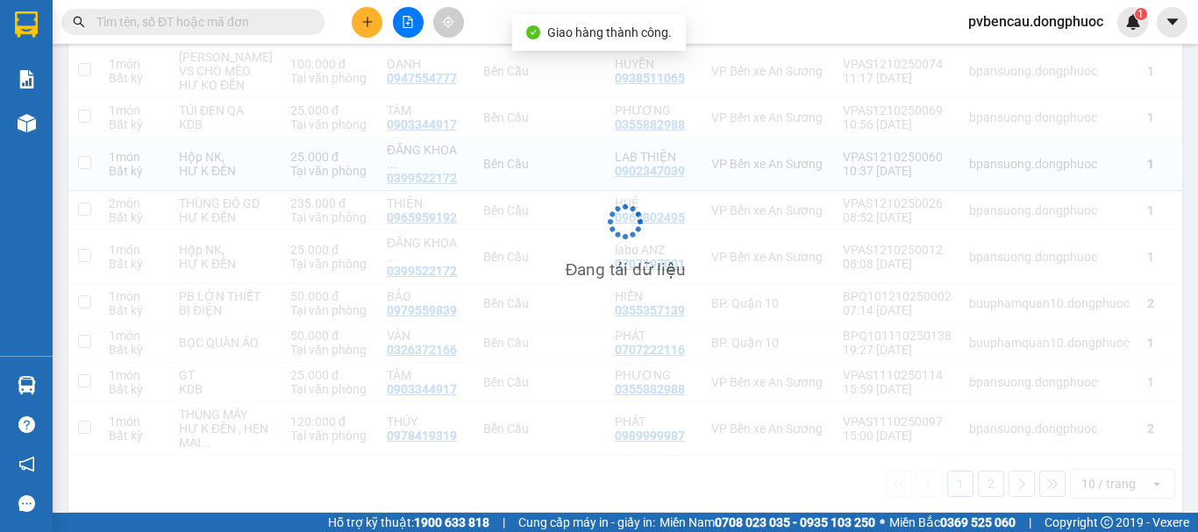
checkbox input "false"
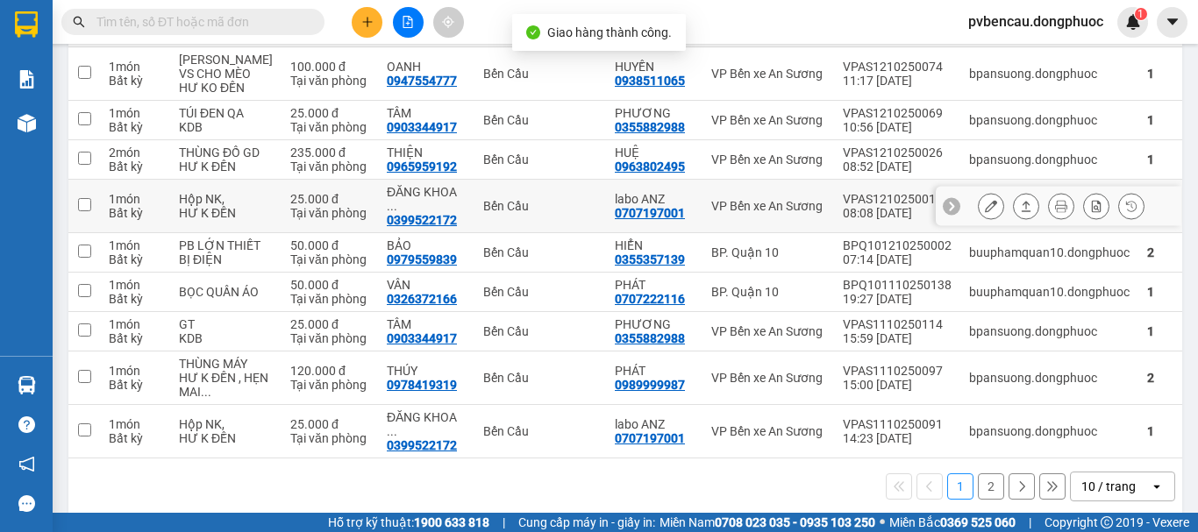
click at [486, 233] on td "Bến Cầu" at bounding box center [541, 207] width 132 height 54
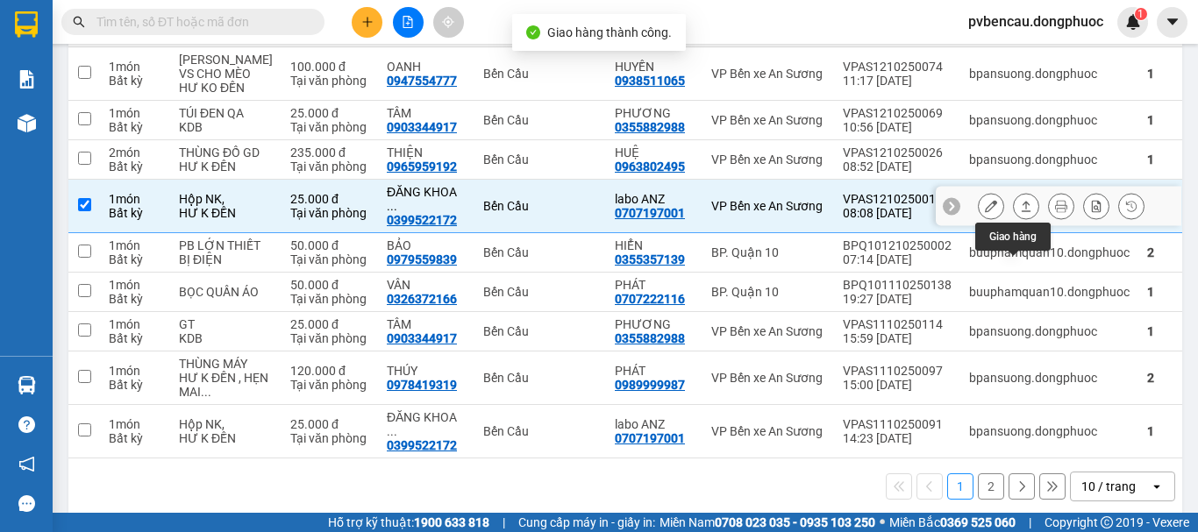
click at [1020, 212] on icon at bounding box center [1026, 206] width 12 height 12
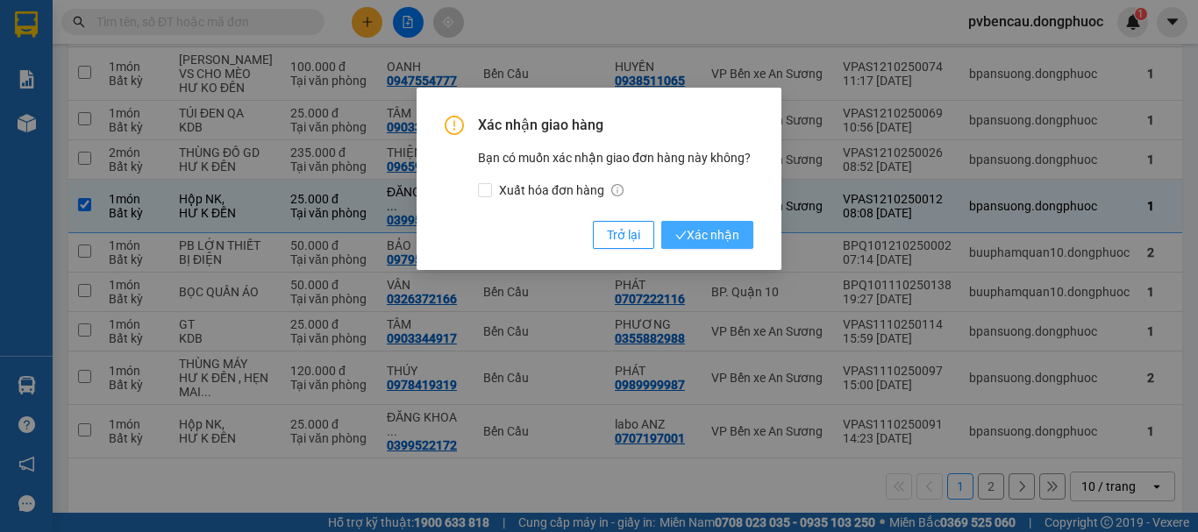
click at [712, 231] on span "Xác nhận" at bounding box center [707, 234] width 64 height 19
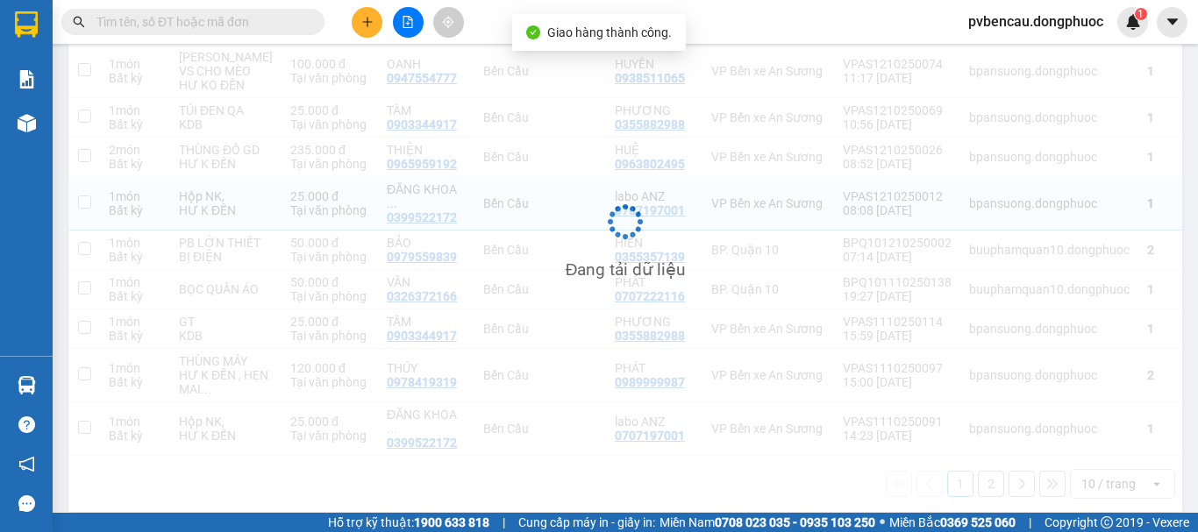
checkbox input "false"
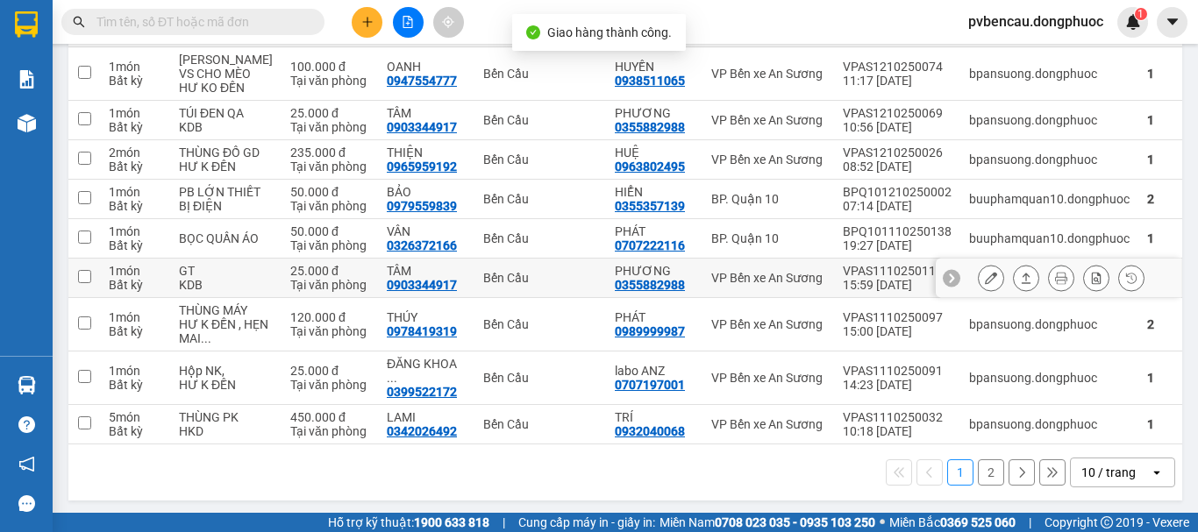
scroll to position [374, 0]
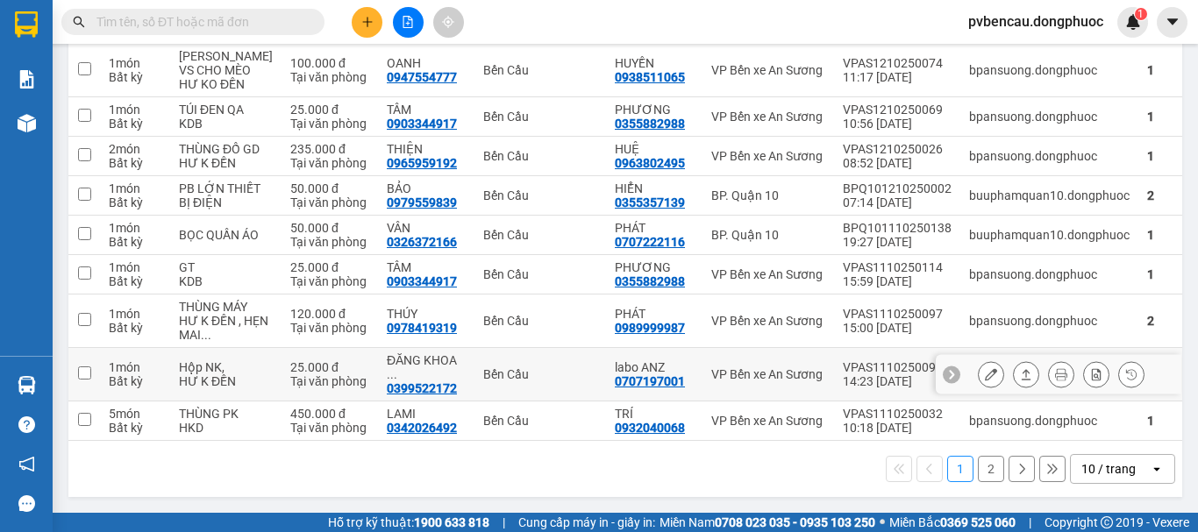
click at [483, 376] on div "Bến Cầu" at bounding box center [540, 375] width 114 height 14
checkbox input "true"
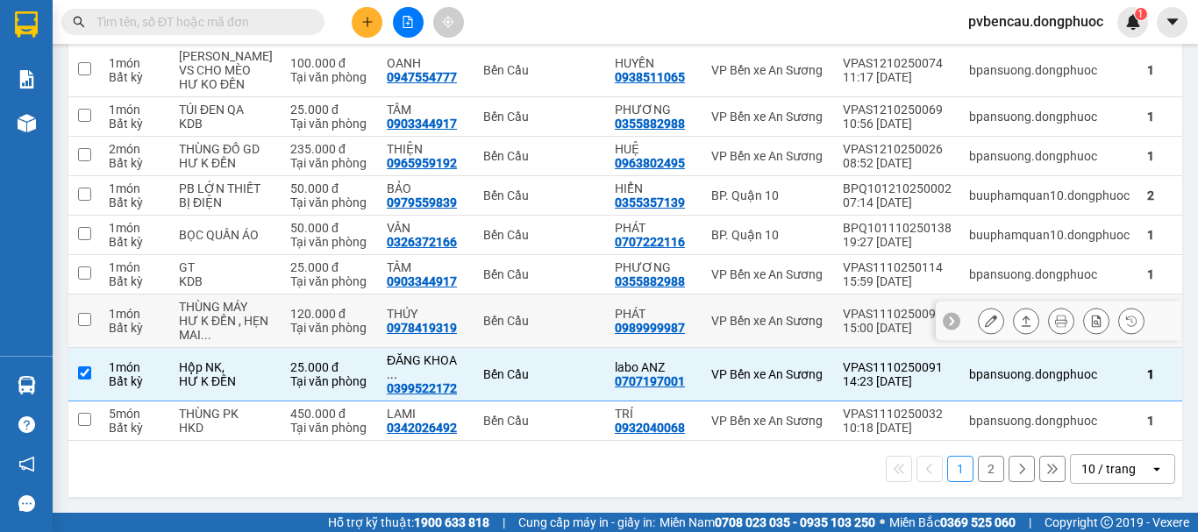
click at [1020, 327] on icon at bounding box center [1026, 321] width 12 height 12
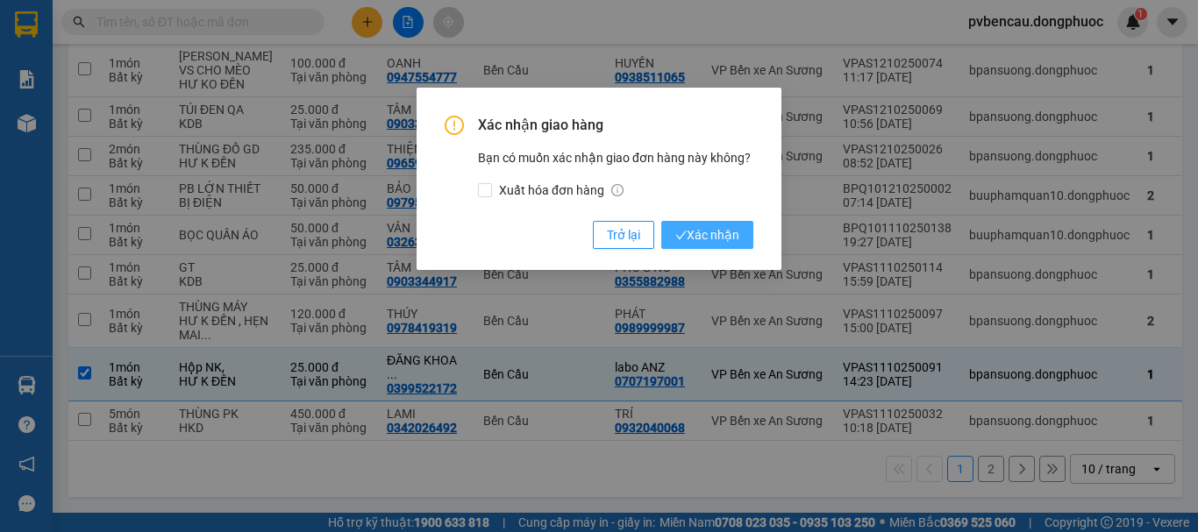
click at [715, 235] on span "Xác nhận" at bounding box center [707, 234] width 64 height 19
checkbox input "true"
checkbox input "false"
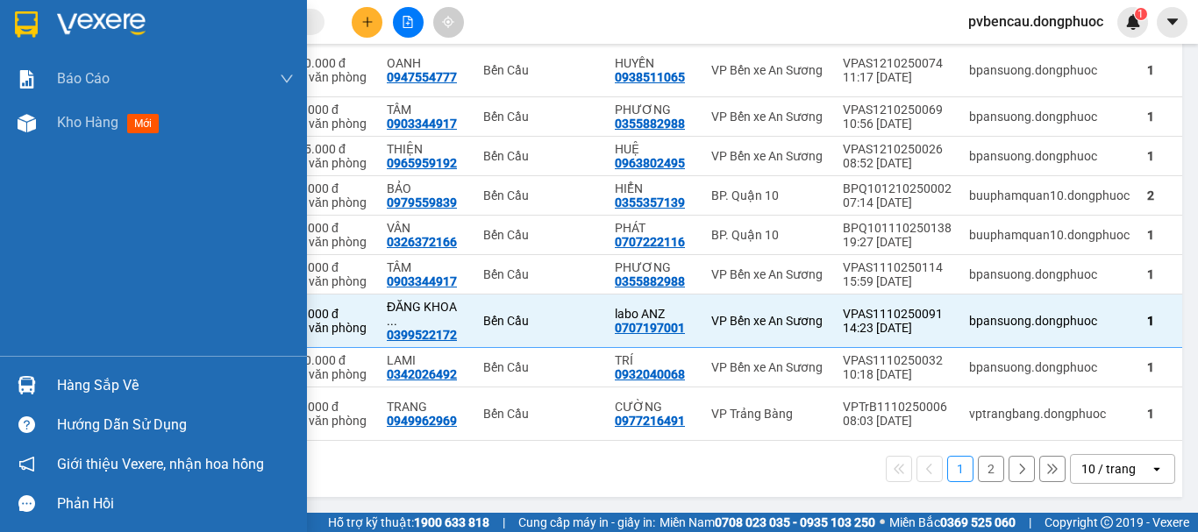
click at [23, 372] on div at bounding box center [26, 385] width 31 height 31
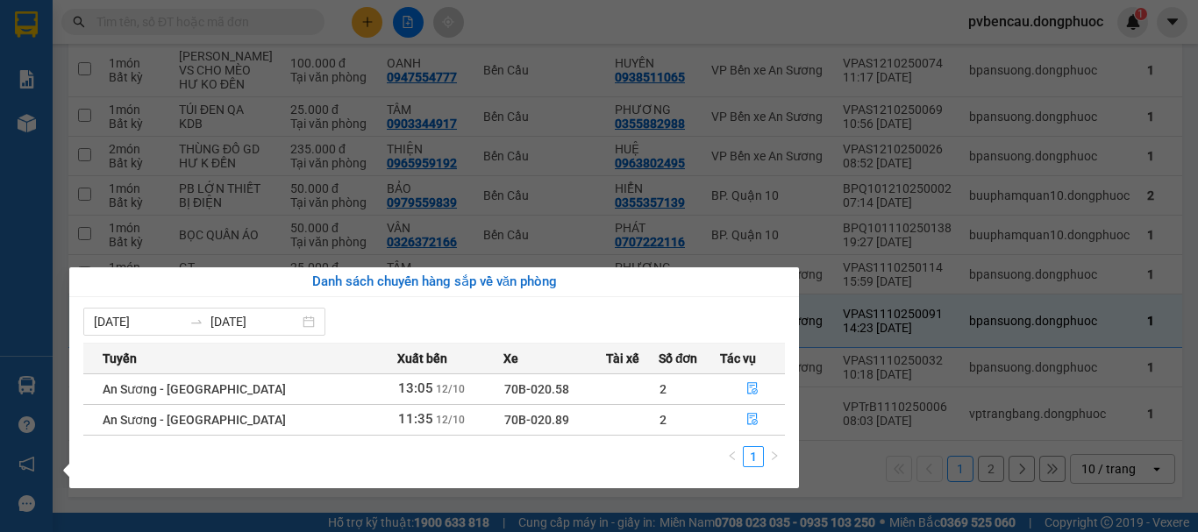
click at [46, 262] on div "Báo cáo Mẫu 1: Báo cáo dòng tiền Mẫu 1: Báo cáo dòng tiền theo nhân viên Mẫu 1:…" at bounding box center [26, 266] width 53 height 532
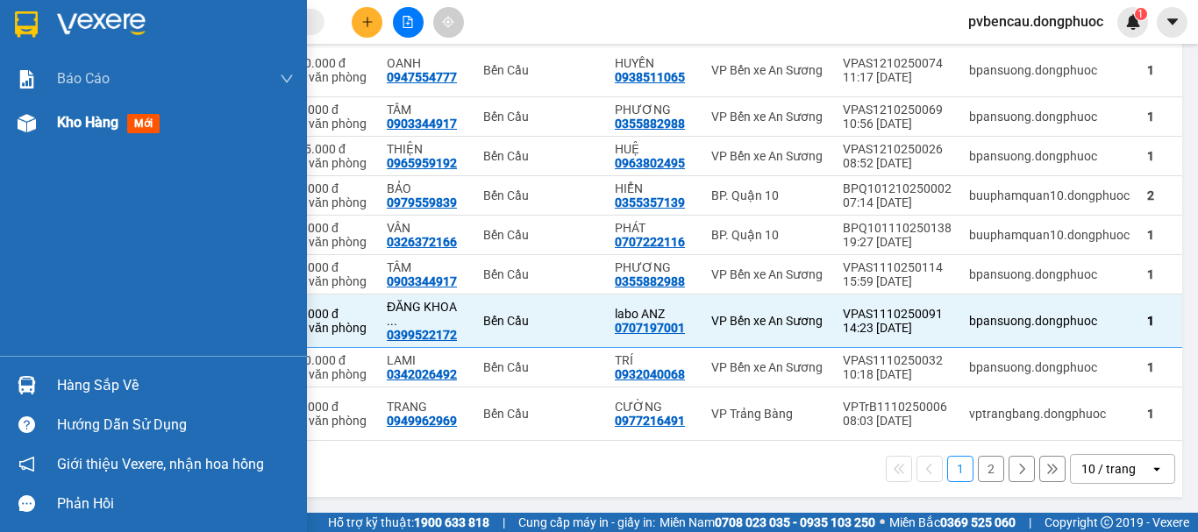
click at [76, 118] on span "Kho hàng" at bounding box center [87, 122] width 61 height 17
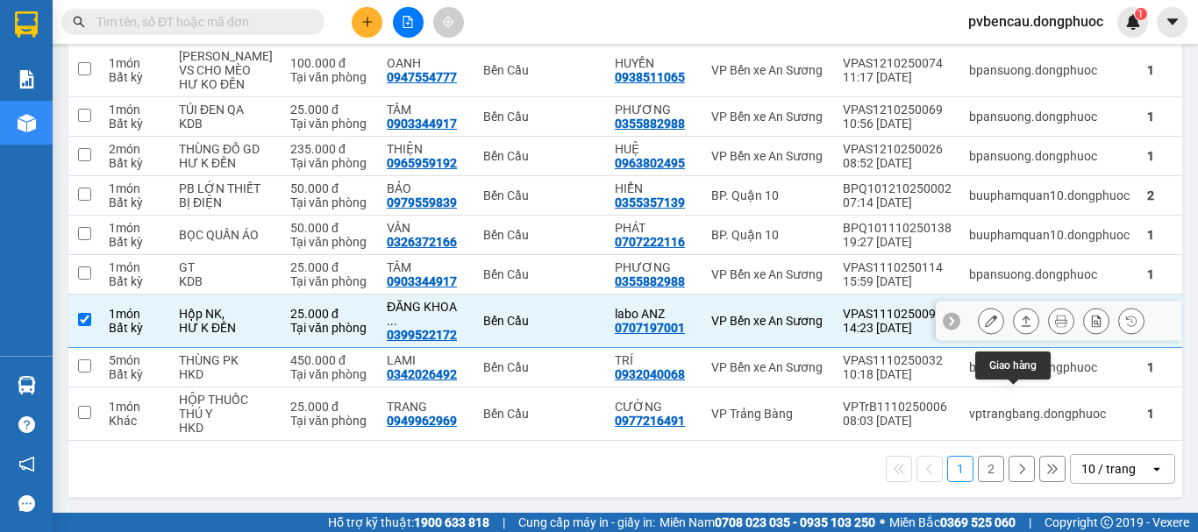
click at [1020, 315] on icon at bounding box center [1026, 321] width 12 height 12
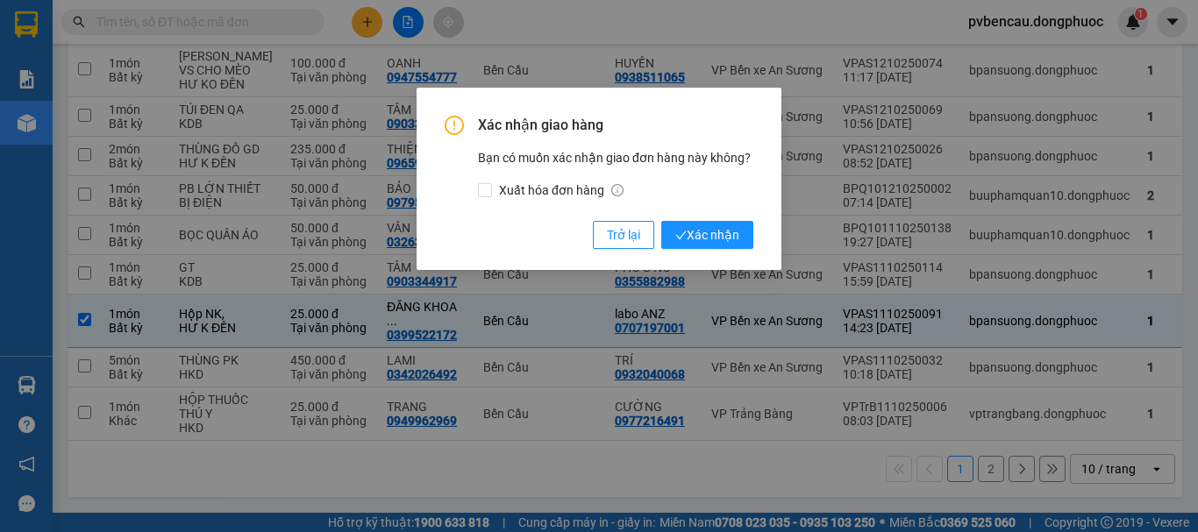
click at [699, 220] on div "Xác nhận giao hàng Bạn có muốn xác nhận giao đơn hàng này không? Xuất hóa đơn h…" at bounding box center [599, 182] width 309 height 133
click at [700, 226] on span "Xác nhận" at bounding box center [707, 234] width 64 height 19
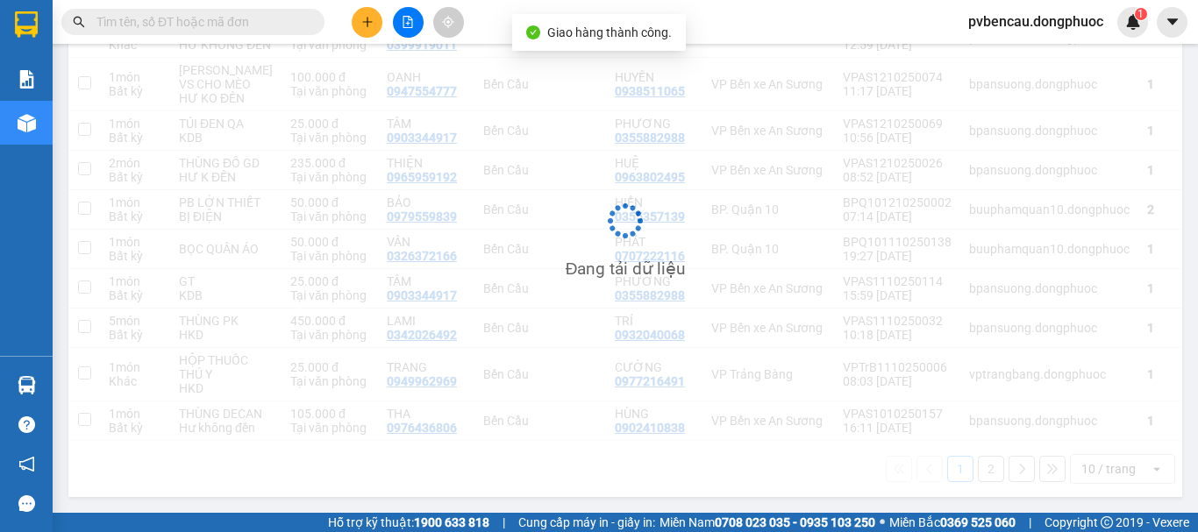
checkbox input "false"
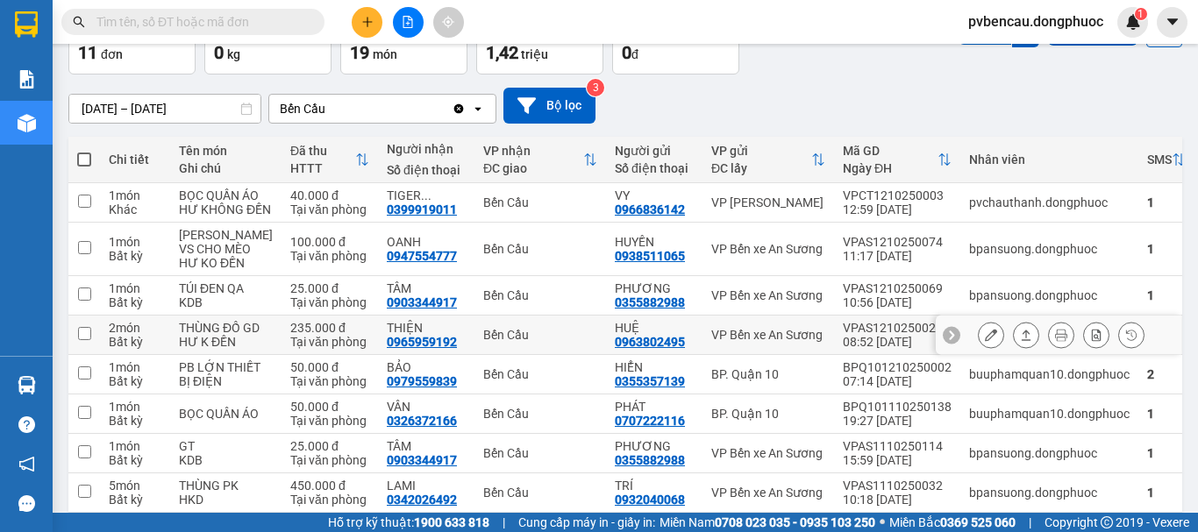
scroll to position [286, 0]
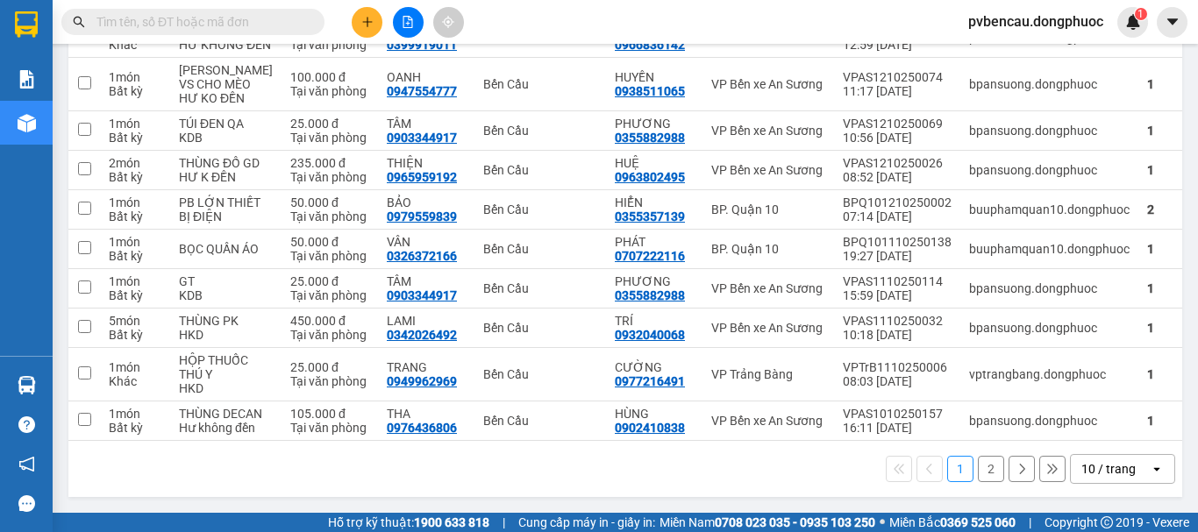
click at [370, 29] on button at bounding box center [367, 22] width 31 height 31
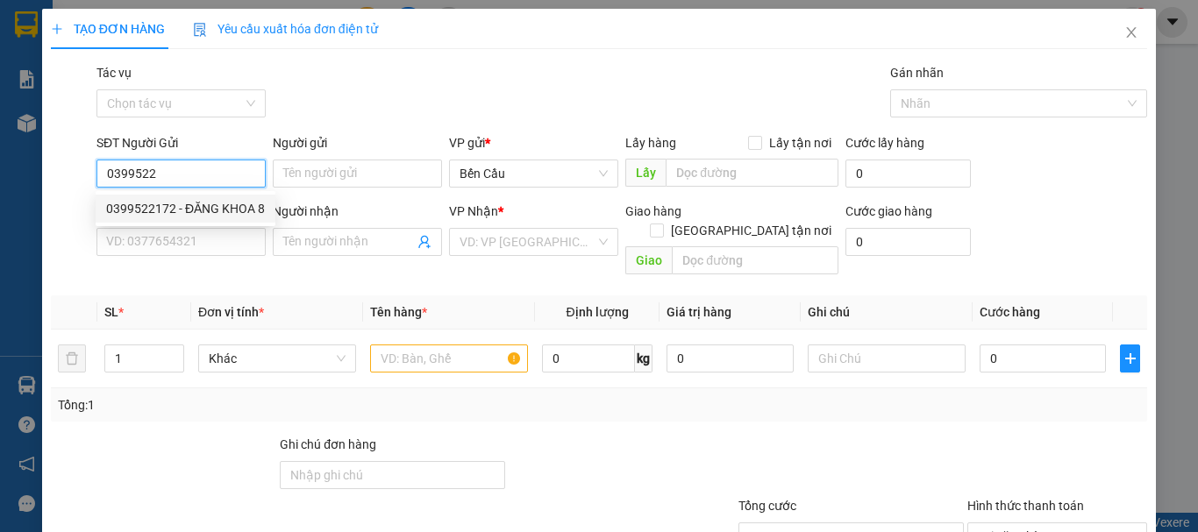
drag, startPoint x: 189, startPoint y: 207, endPoint x: 231, endPoint y: 209, distance: 41.3
click at [190, 207] on div "0399522172 - ĐĂNG KHOA 8" at bounding box center [185, 208] width 159 height 19
type input "0399522172"
type input "ĐĂNG KHOA 8"
type input "0707197001"
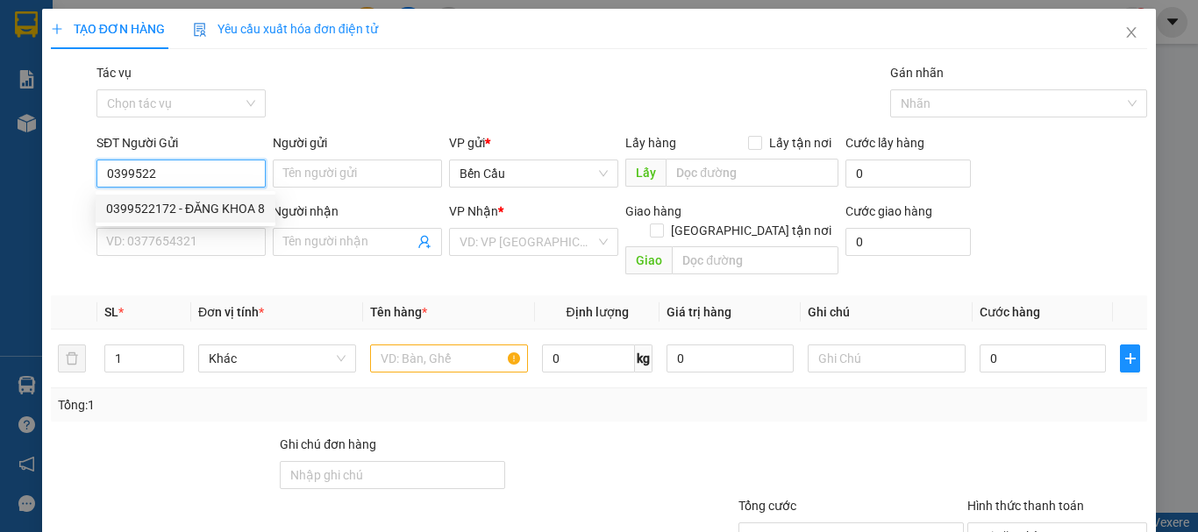
type input "labo ANZ"
type input "Kdb"
type input "30.000"
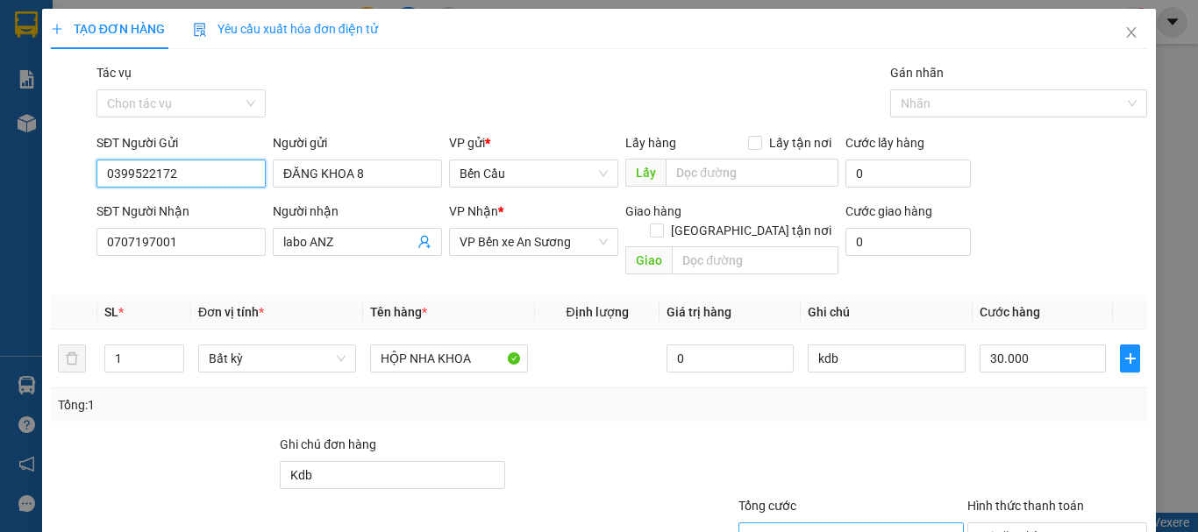
scroll to position [117, 0]
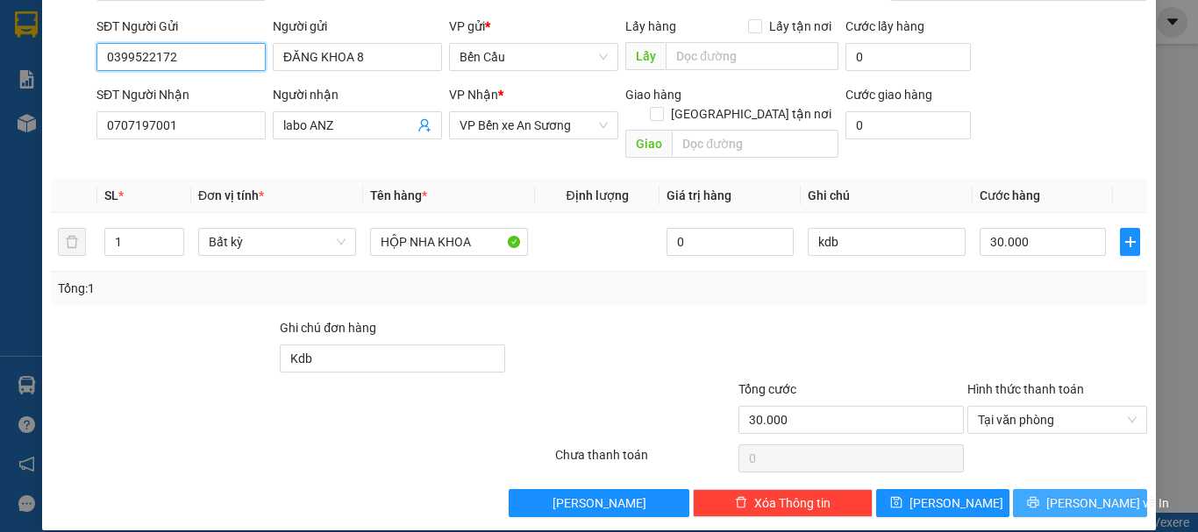
type input "0399522172"
click at [1082, 489] on button "Lưu và In" at bounding box center [1080, 503] width 134 height 28
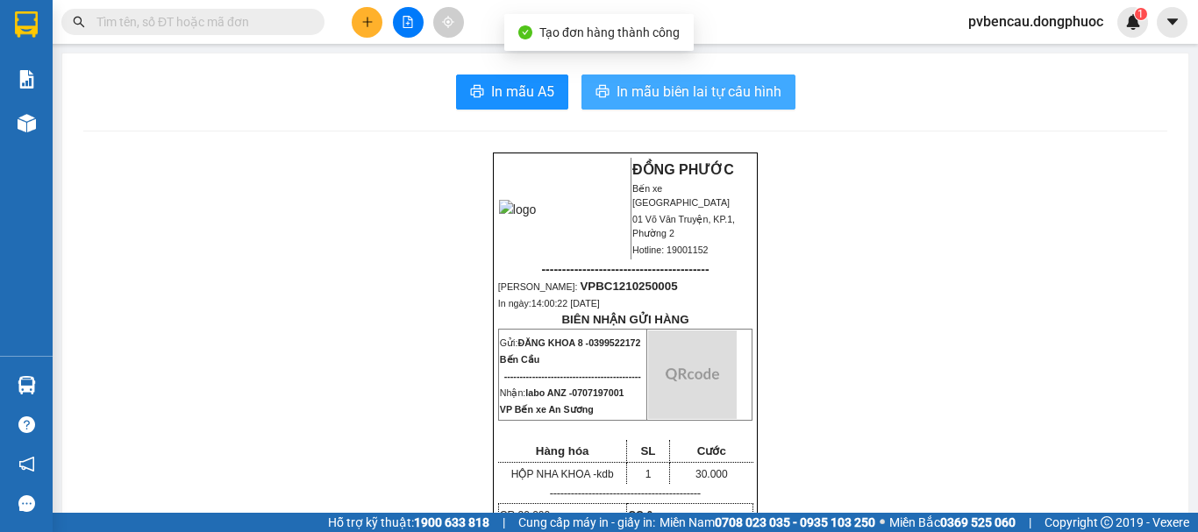
click at [692, 84] on span "In mẫu biên lai tự cấu hình" at bounding box center [699, 92] width 165 height 22
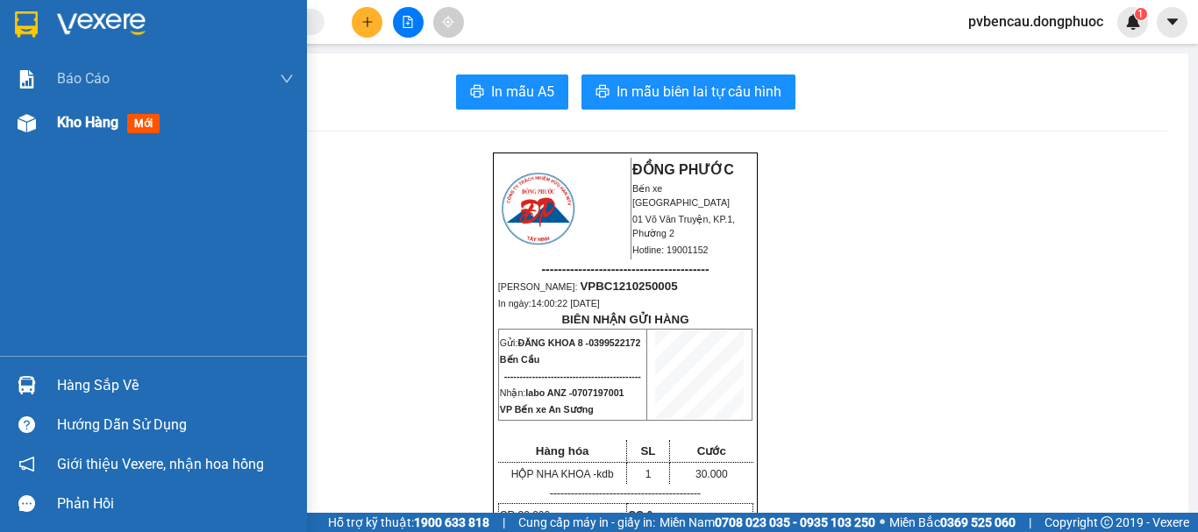
click at [34, 130] on img at bounding box center [27, 123] width 18 height 18
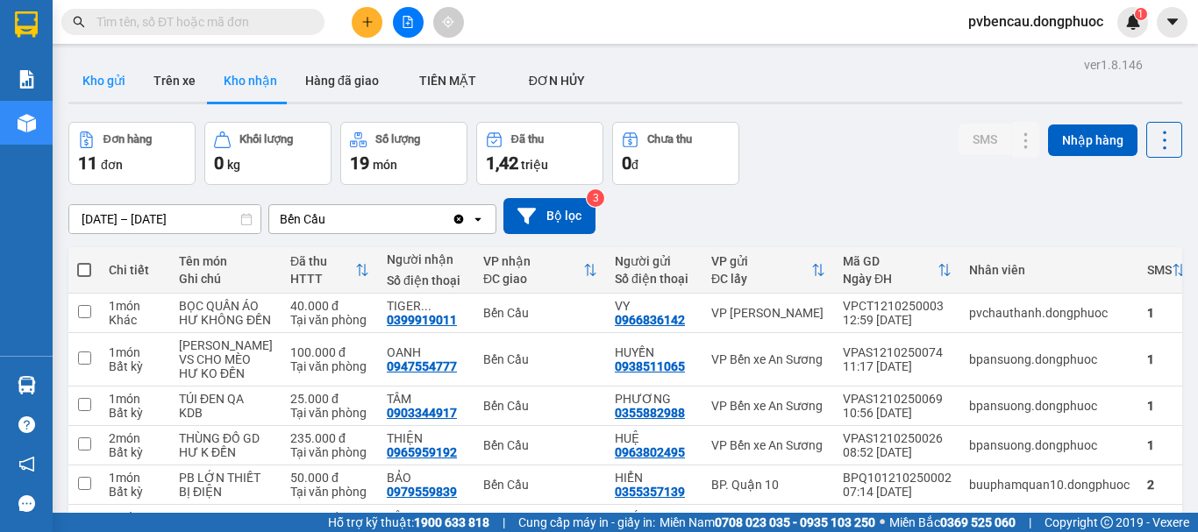
click at [100, 85] on button "Kho gửi" at bounding box center [103, 81] width 71 height 42
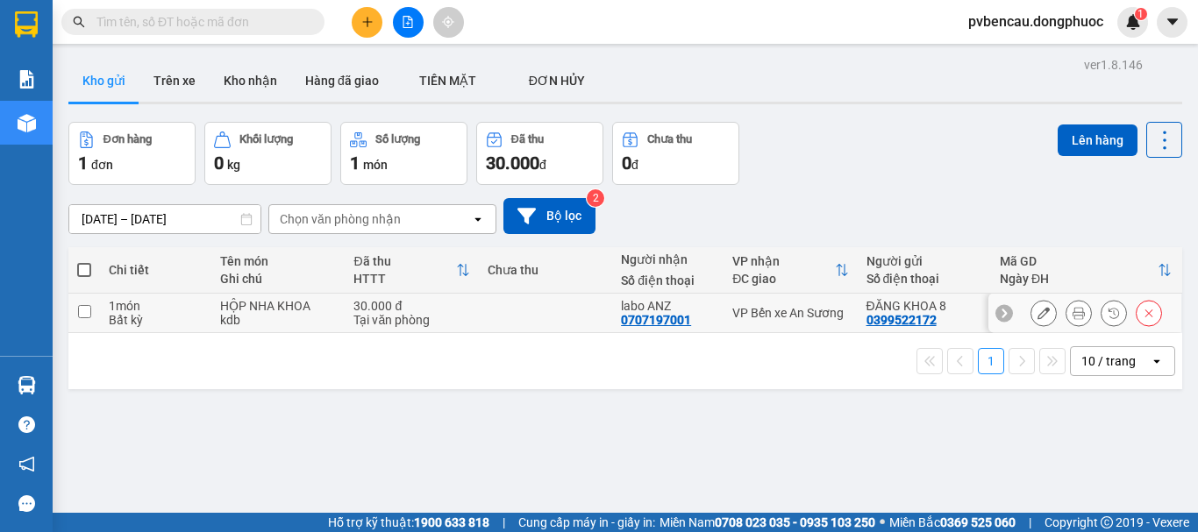
drag, startPoint x: 390, startPoint y: 317, endPoint x: 591, endPoint y: 295, distance: 202.1
click at [392, 317] on div "Tại văn phòng" at bounding box center [411, 320] width 116 height 14
checkbox input "true"
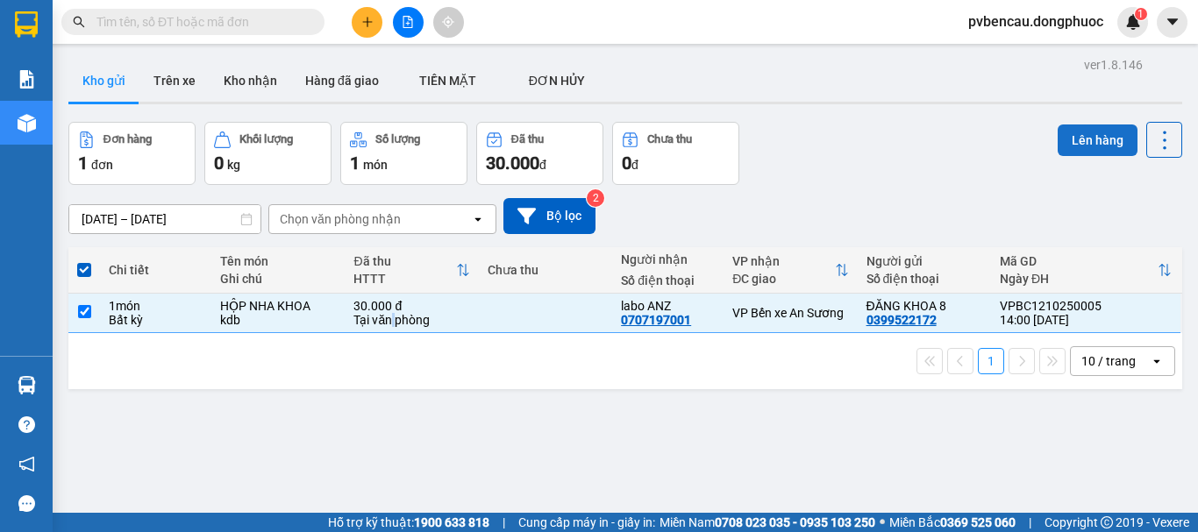
click at [1065, 127] on button "Lên hàng" at bounding box center [1098, 141] width 80 height 32
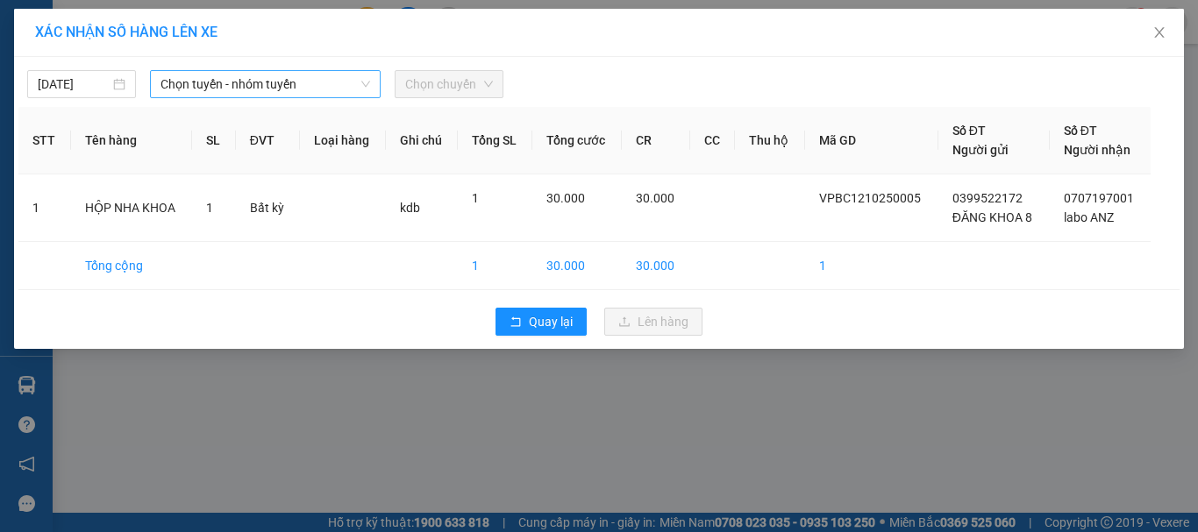
click at [295, 96] on span "Chọn tuyến - nhóm tuyến" at bounding box center [266, 84] width 210 height 26
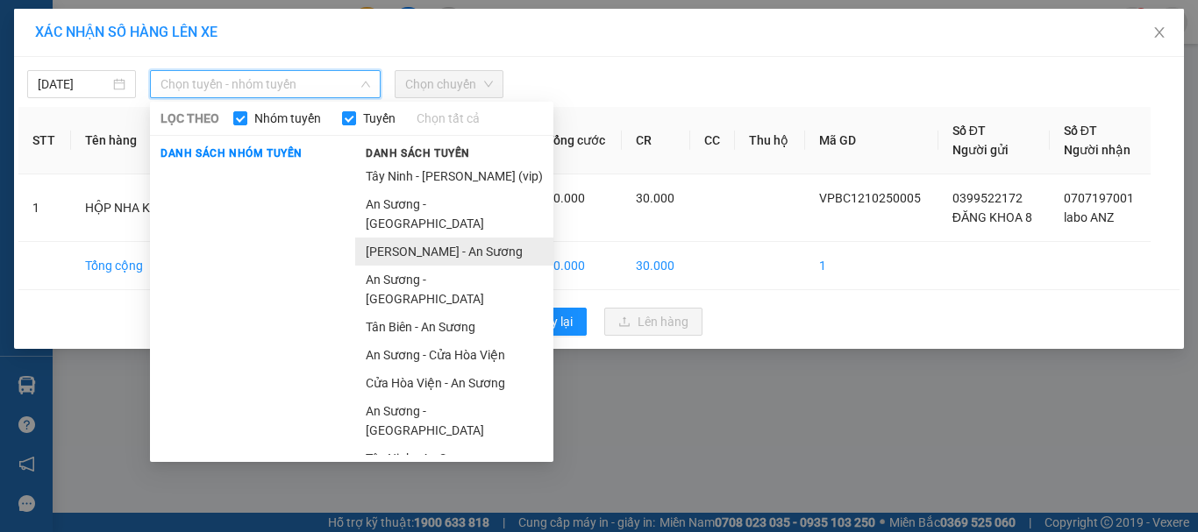
drag, startPoint x: 403, startPoint y: 234, endPoint x: 419, endPoint y: 161, distance: 75.4
click at [402, 238] on li "[PERSON_NAME] - An Sương" at bounding box center [454, 252] width 198 height 28
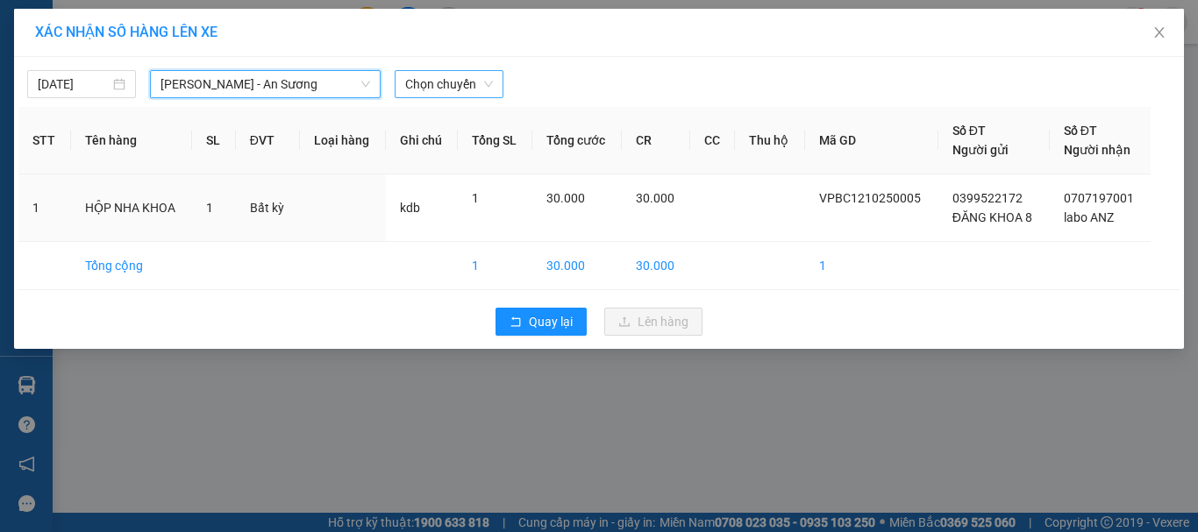
click at [453, 82] on span "Chọn chuyến" at bounding box center [449, 84] width 88 height 26
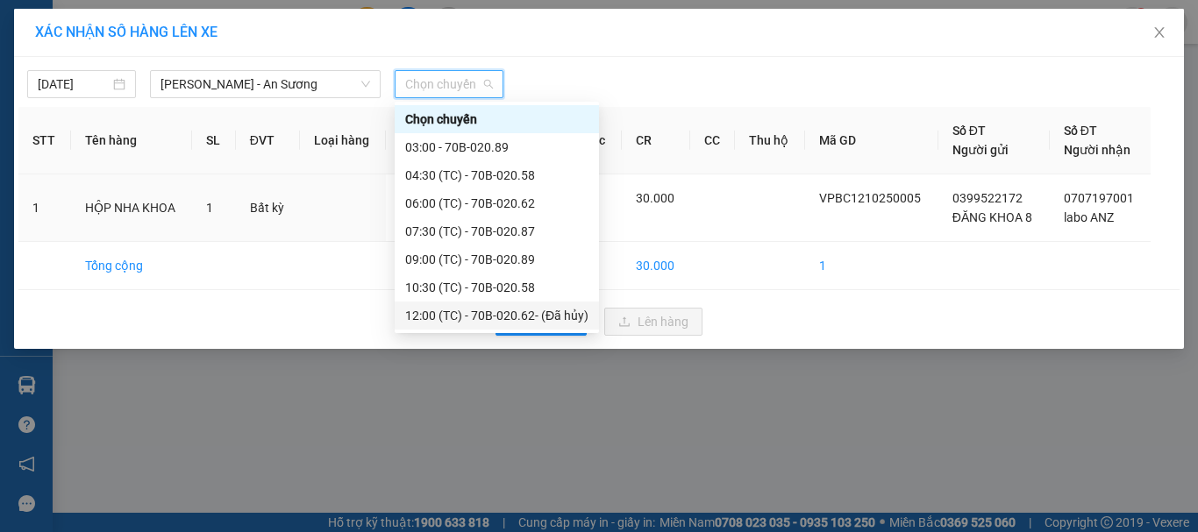
scroll to position [84, 0]
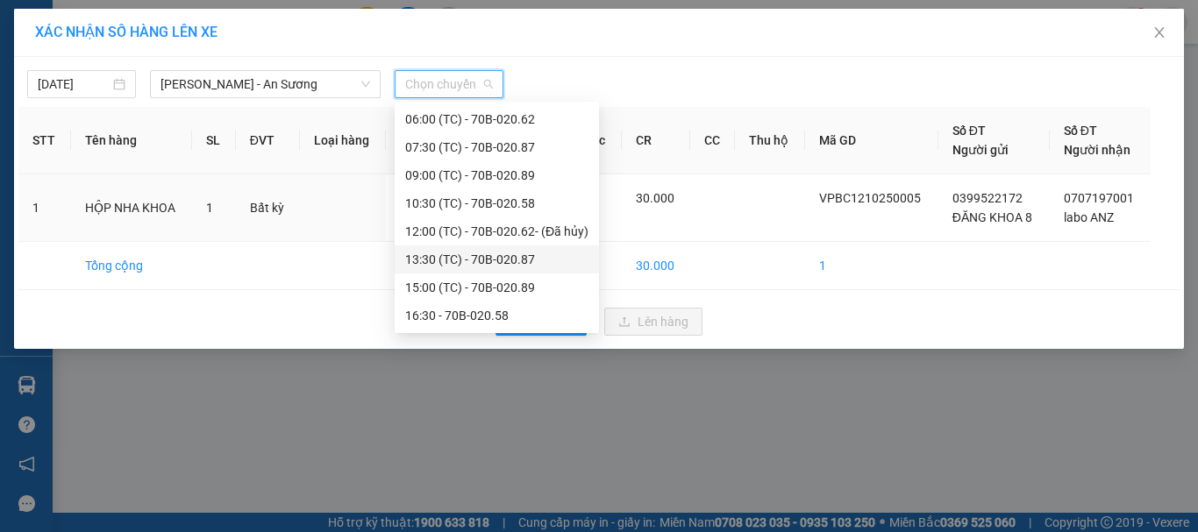
click at [466, 258] on div "13:30 (TC) - 70B-020.87" at bounding box center [496, 259] width 183 height 19
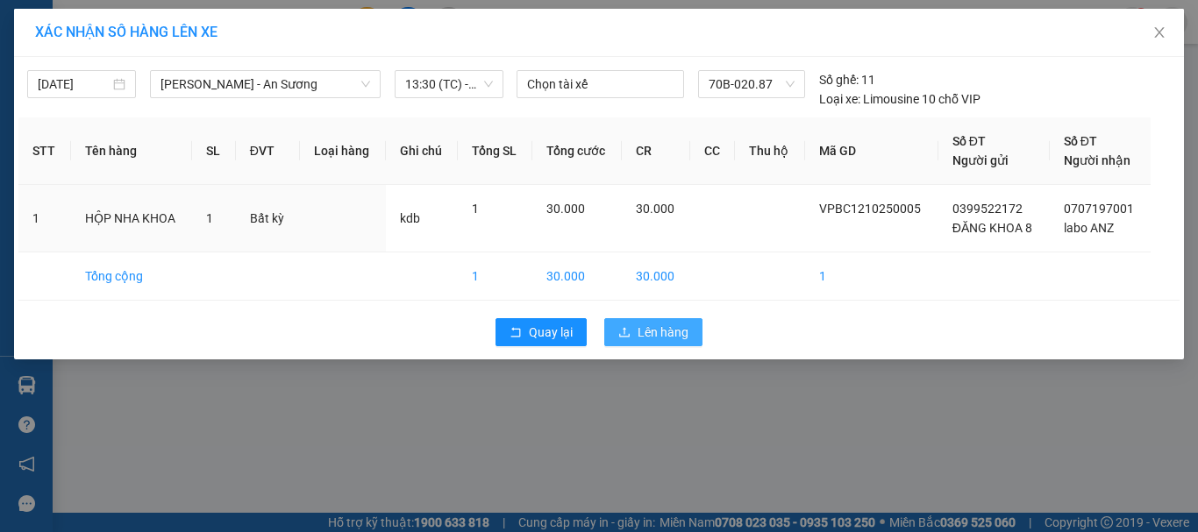
click at [645, 330] on span "Lên hàng" at bounding box center [663, 332] width 51 height 19
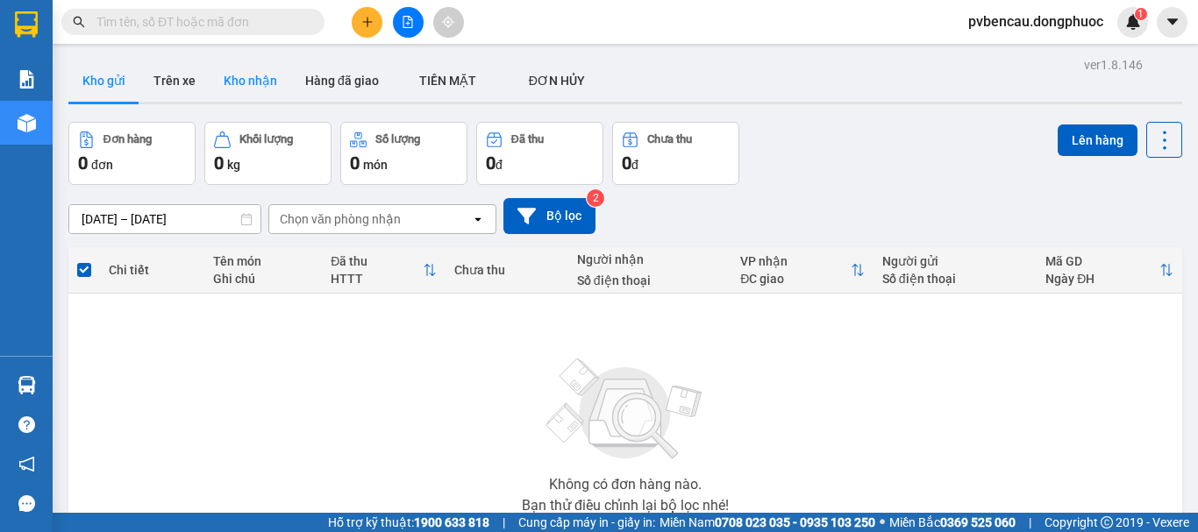
click at [261, 69] on button "Kho nhận" at bounding box center [251, 81] width 82 height 42
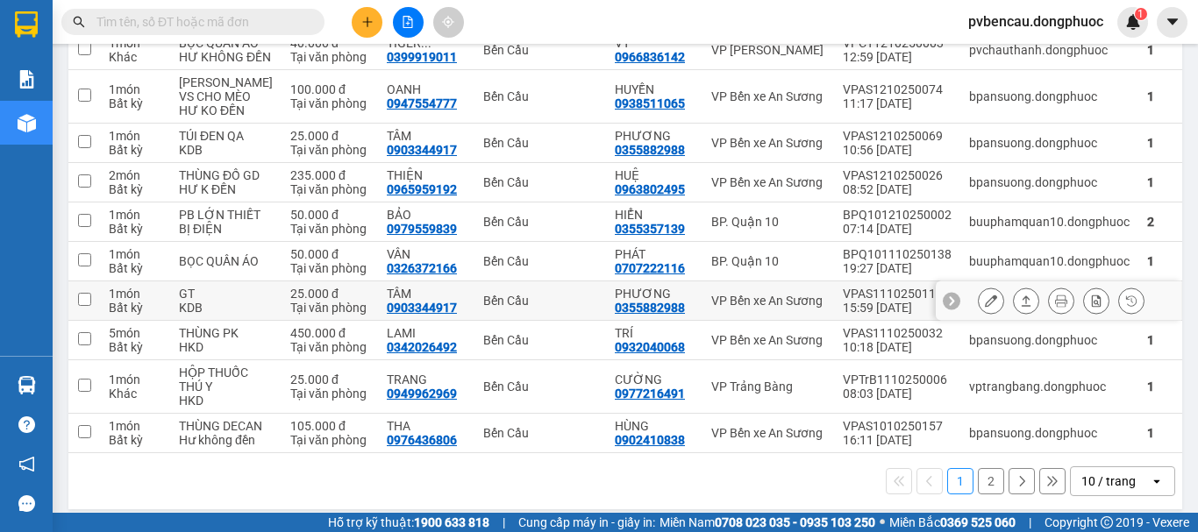
scroll to position [402, 0]
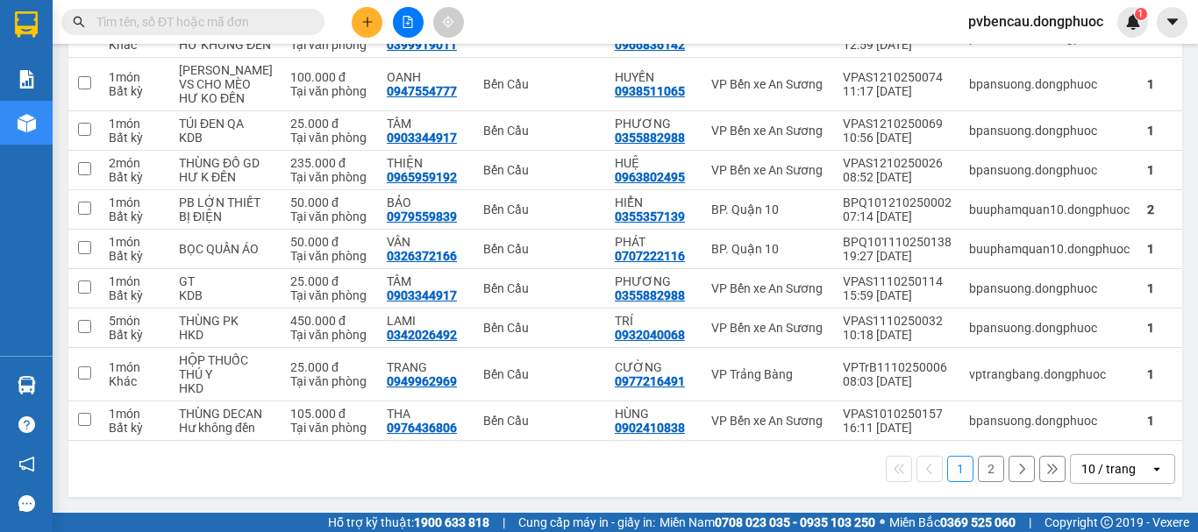
click at [978, 468] on button "2" at bounding box center [991, 469] width 26 height 26
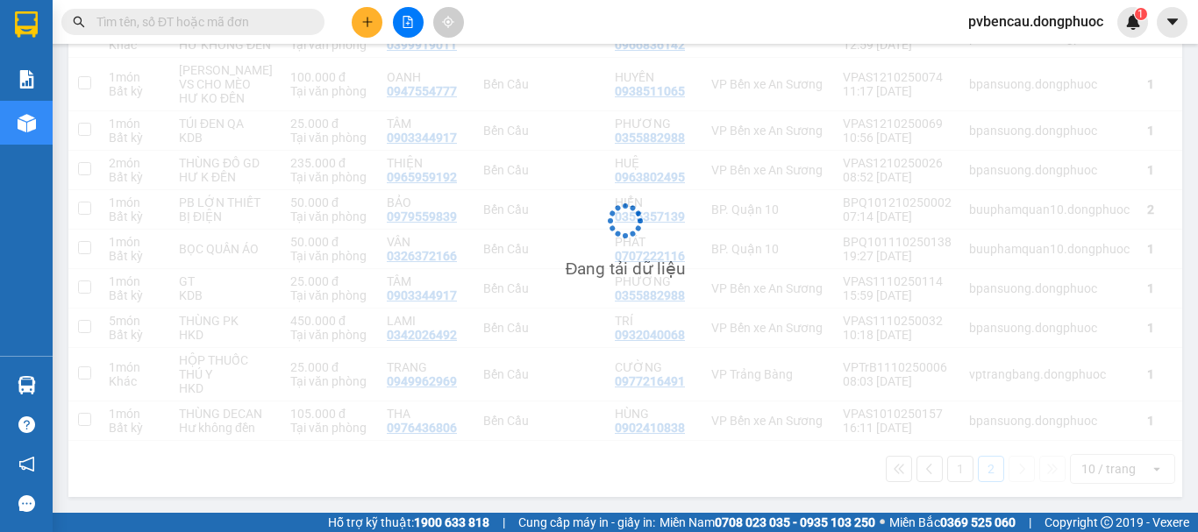
scroll to position [81, 0]
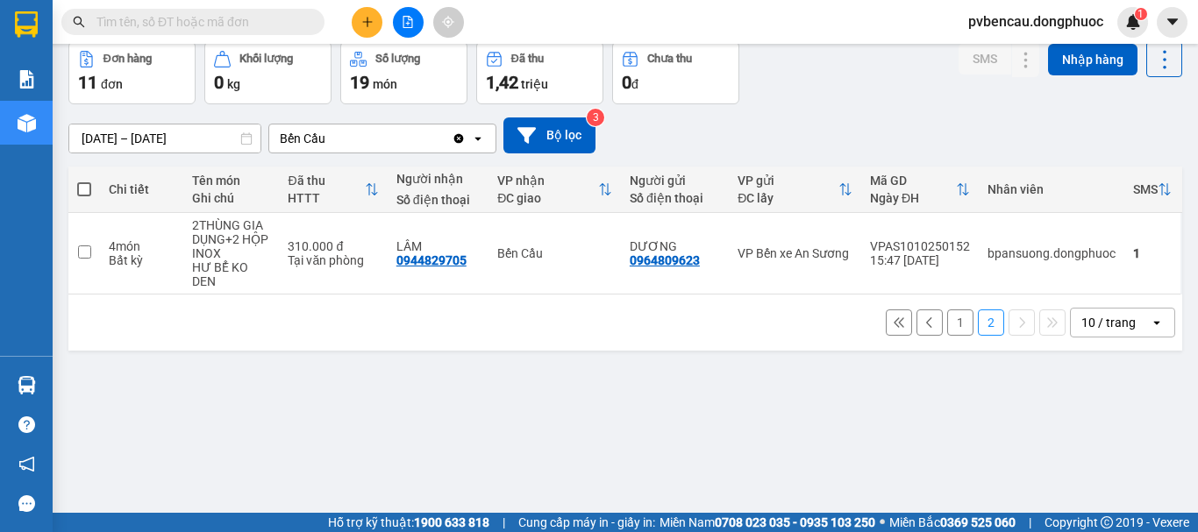
click at [947, 322] on button "1" at bounding box center [960, 323] width 26 height 26
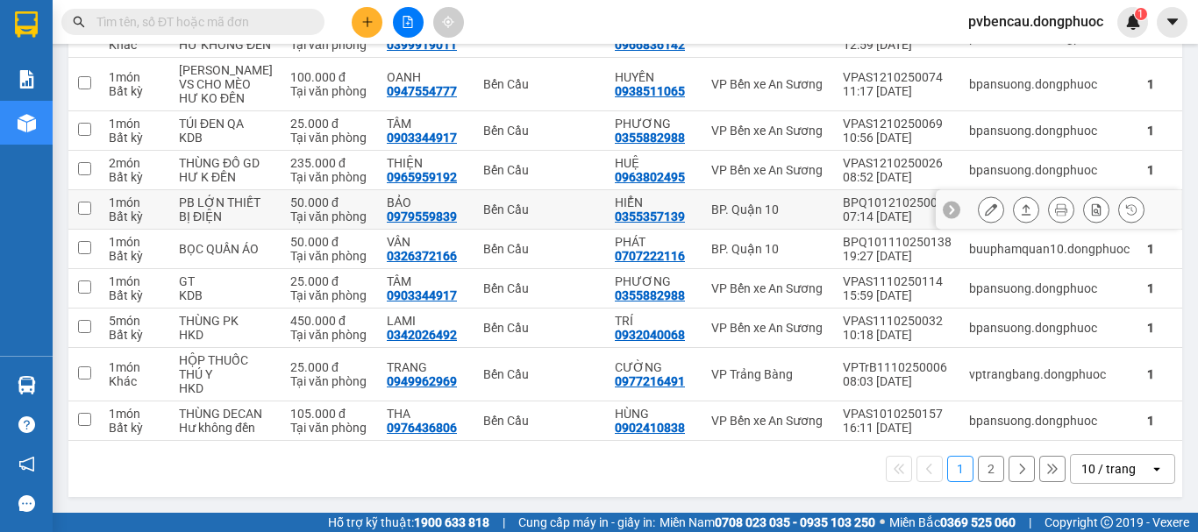
scroll to position [51, 0]
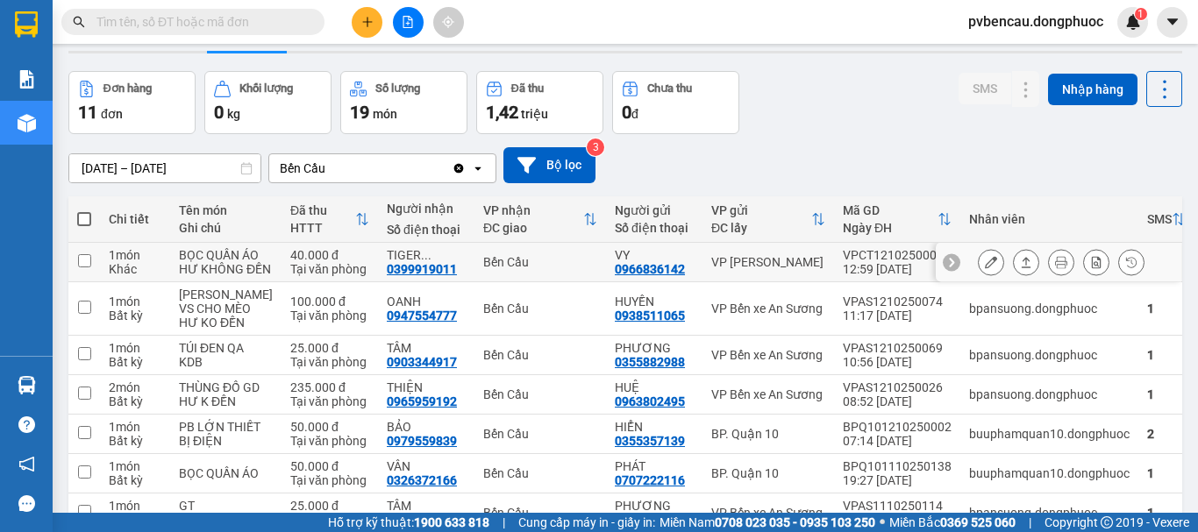
click at [218, 253] on div "BỌC QUẦN ÁO" at bounding box center [226, 255] width 94 height 14
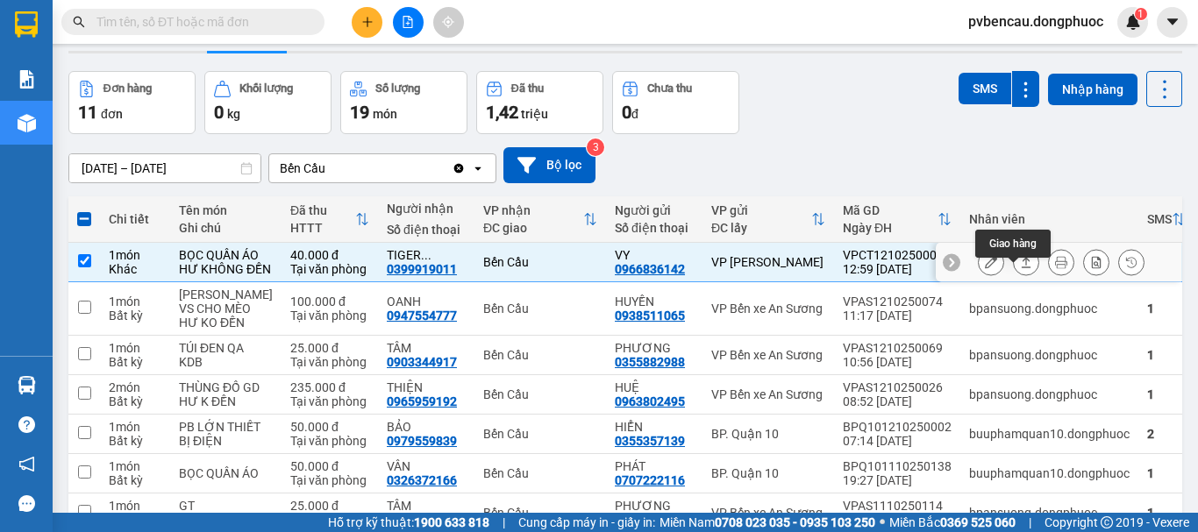
click at [1020, 268] on icon at bounding box center [1026, 262] width 12 height 12
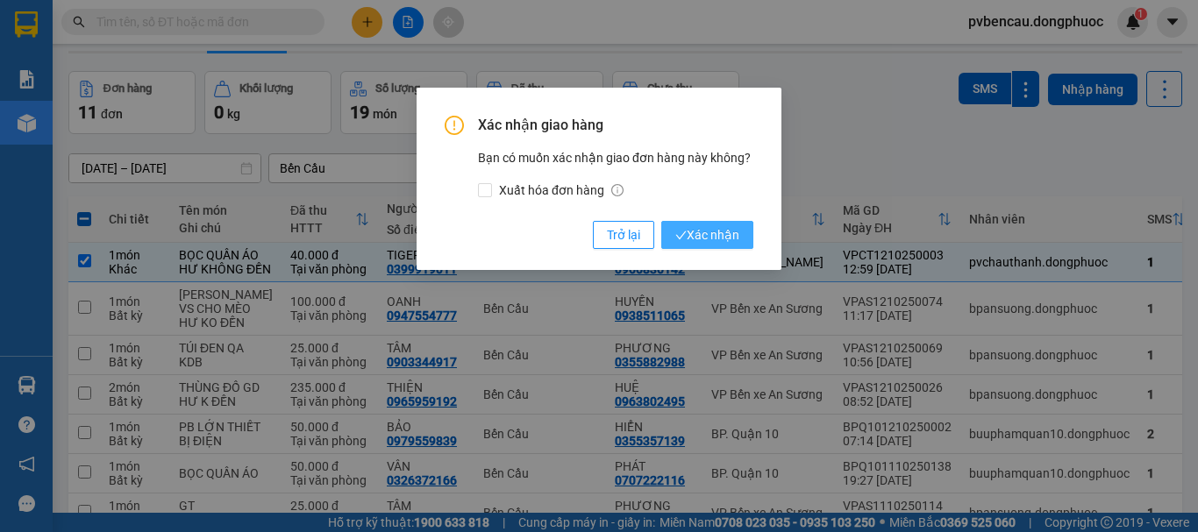
click at [703, 235] on span "Xác nhận" at bounding box center [707, 234] width 64 height 19
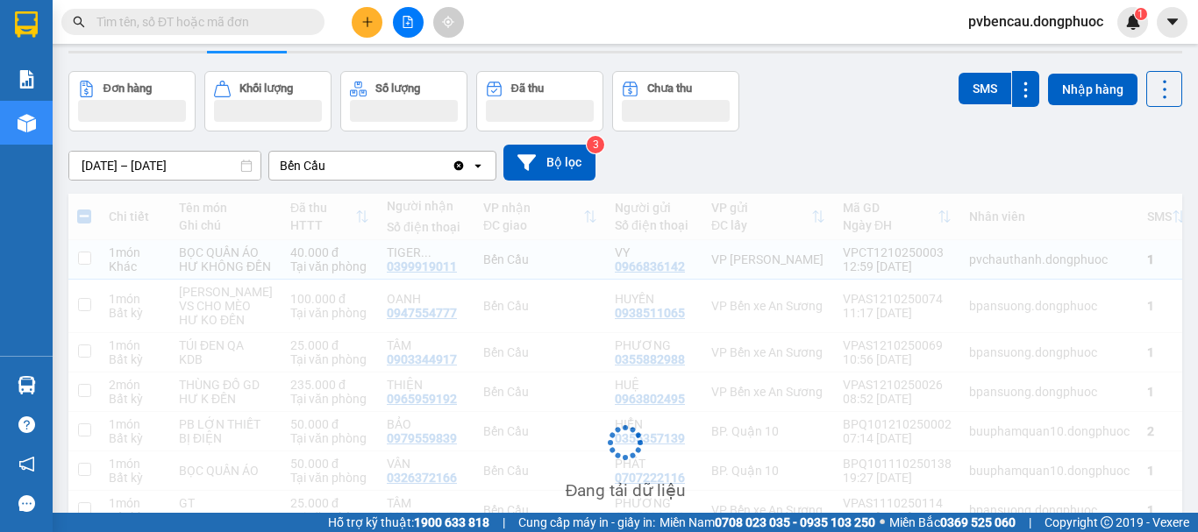
checkbox input "false"
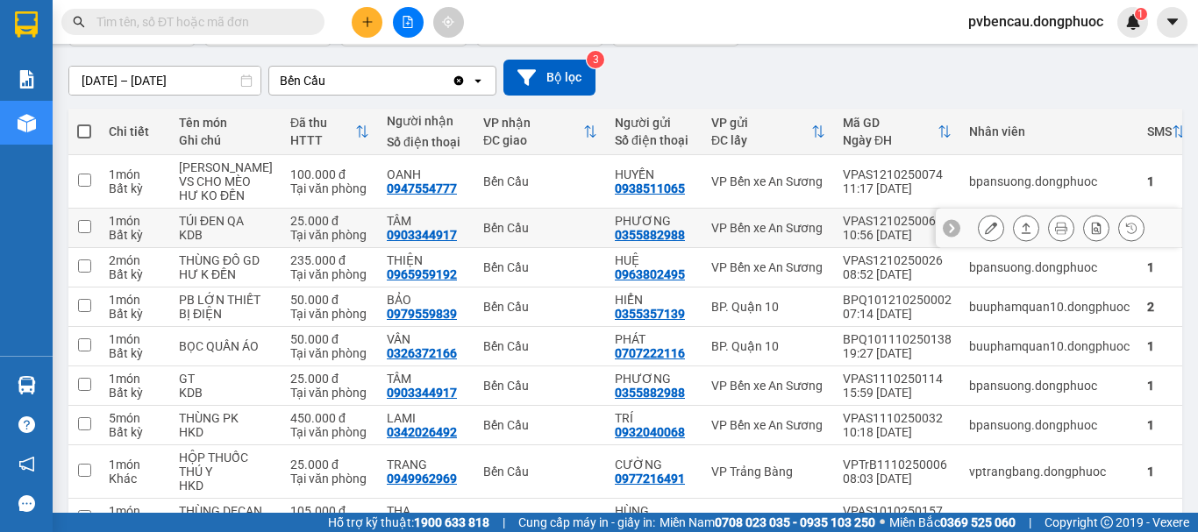
scroll to position [0, 0]
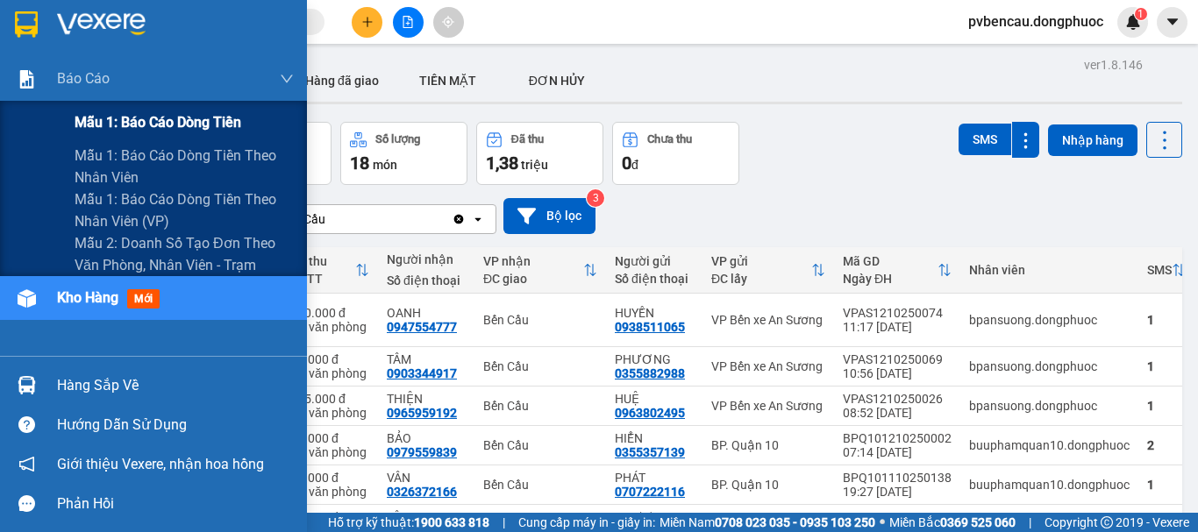
click at [146, 123] on span "Mẫu 1: Báo cáo dòng tiền" at bounding box center [158, 122] width 167 height 22
